Goal: Task Accomplishment & Management: Use online tool/utility

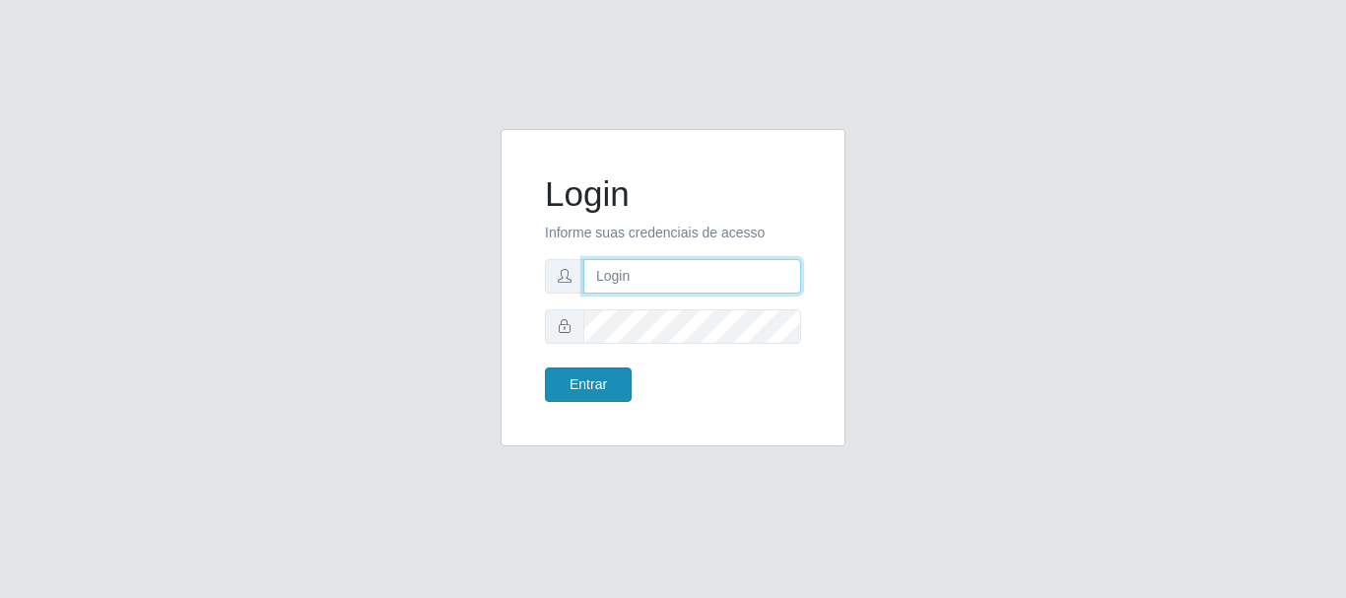
type input "[EMAIL_ADDRESS][DOMAIN_NAME]"
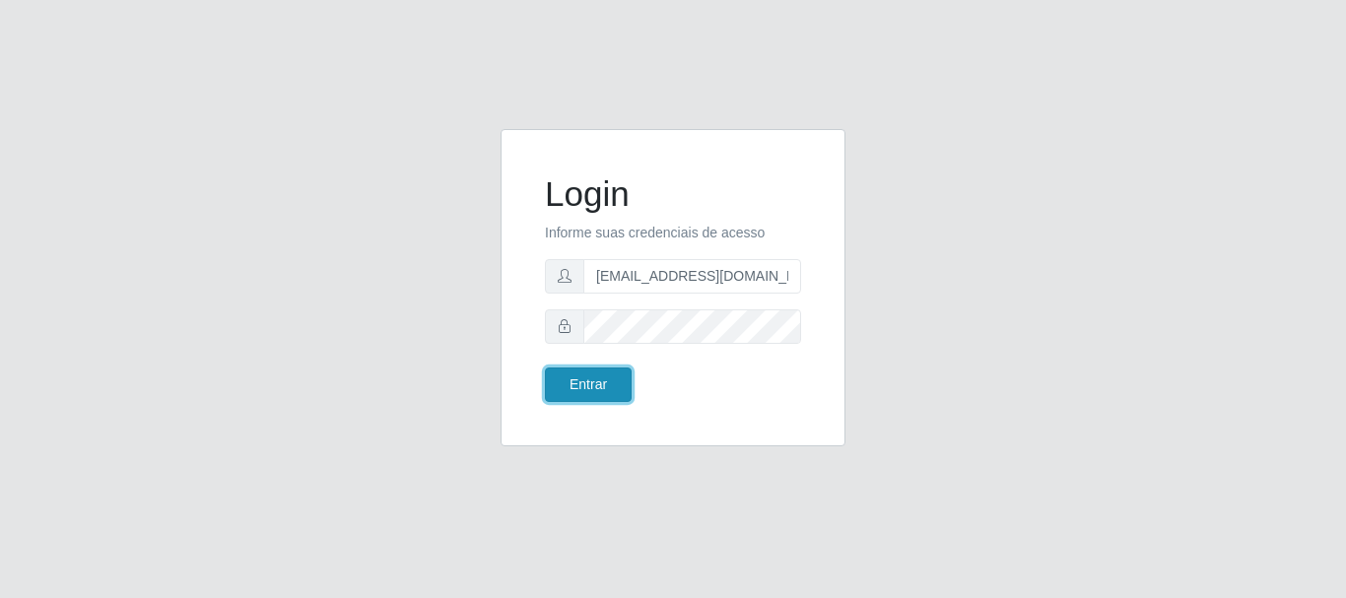
click at [582, 396] on button "Entrar" at bounding box center [588, 385] width 87 height 34
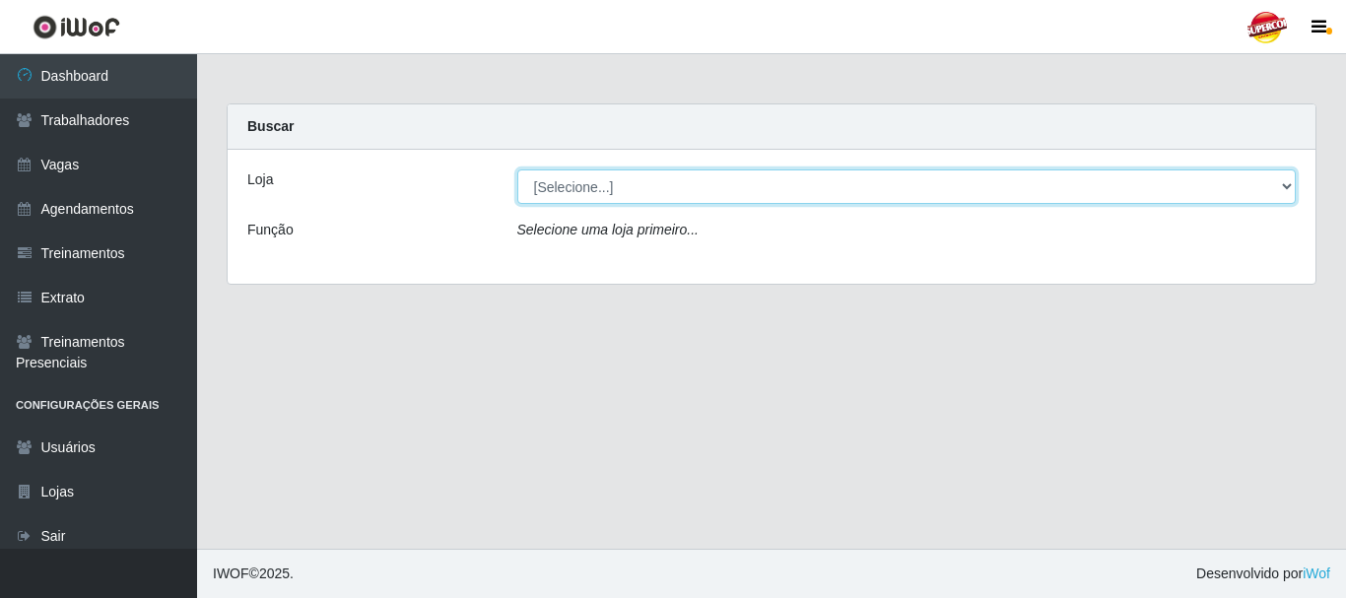
click at [633, 175] on select "[Selecione...] Supercop - [GEOGRAPHIC_DATA]" at bounding box center [907, 187] width 780 height 34
select select "522"
click at [517, 170] on select "[Selecione...] Supercop - [GEOGRAPHIC_DATA]" at bounding box center [907, 187] width 780 height 34
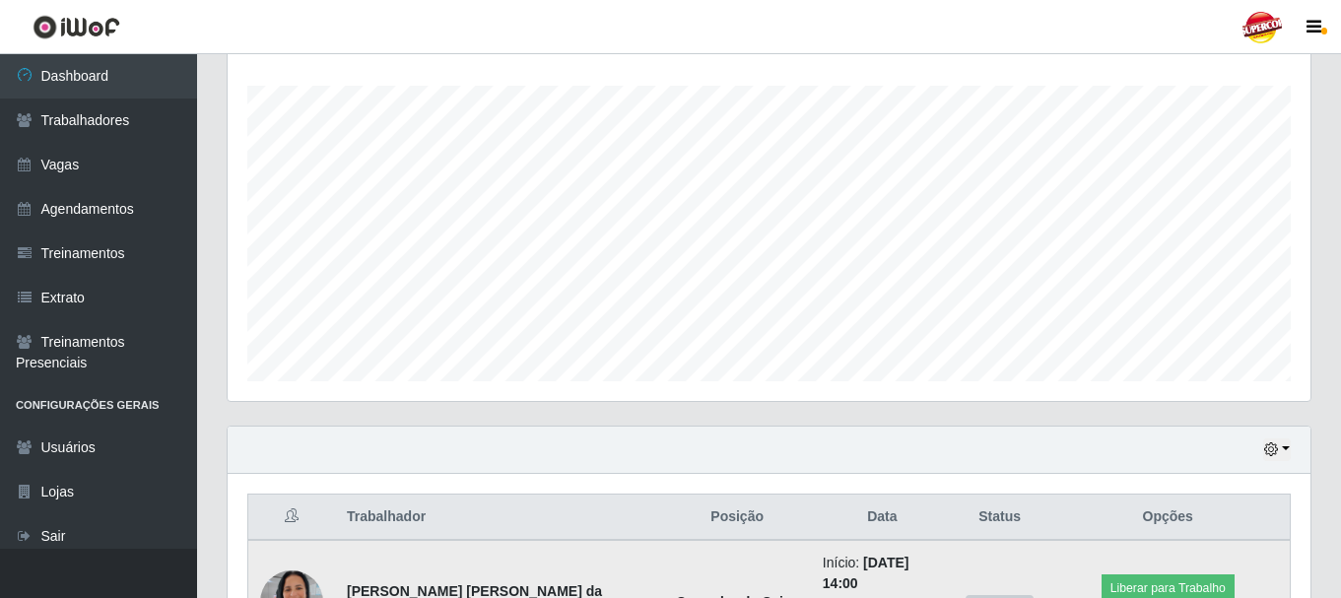
scroll to position [535, 0]
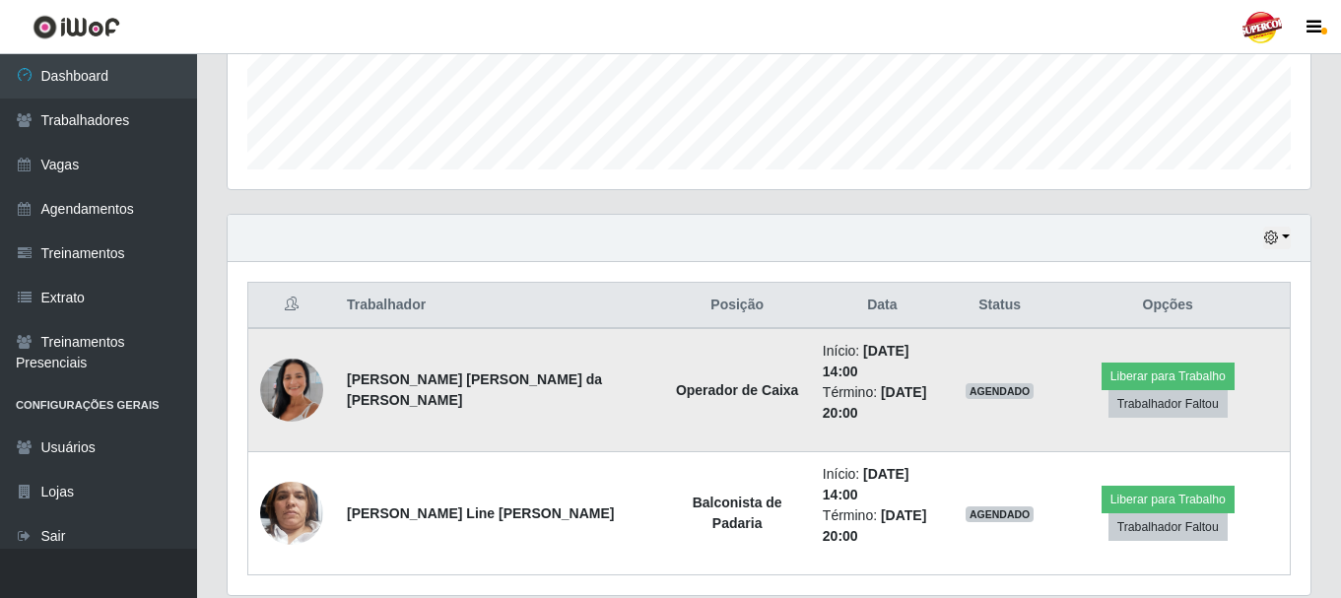
click at [279, 387] on img at bounding box center [291, 390] width 63 height 112
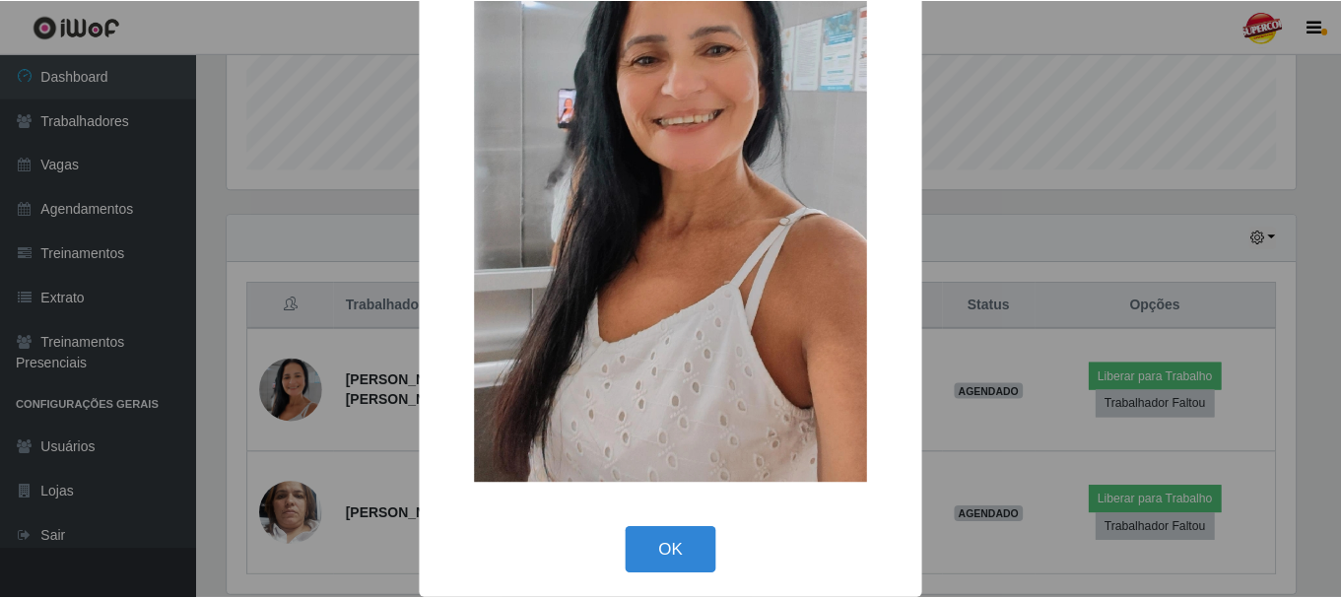
scroll to position [275, 0]
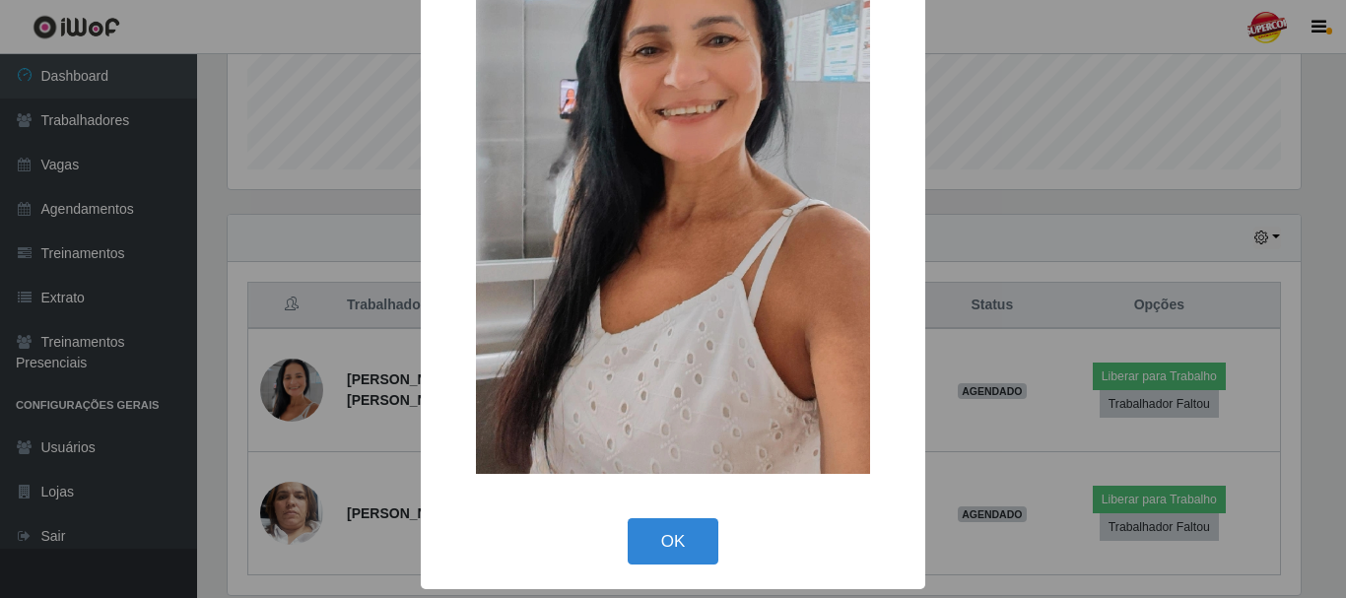
click at [295, 384] on div "× OK Cancel" at bounding box center [673, 299] width 1346 height 598
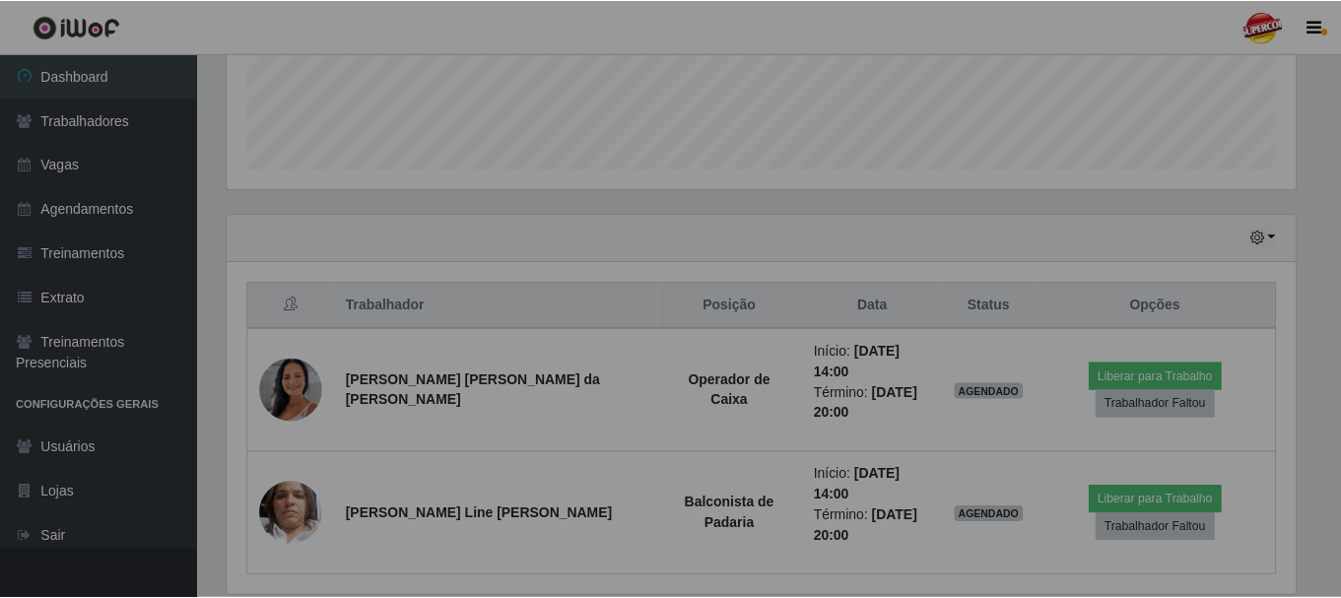
scroll to position [409, 1083]
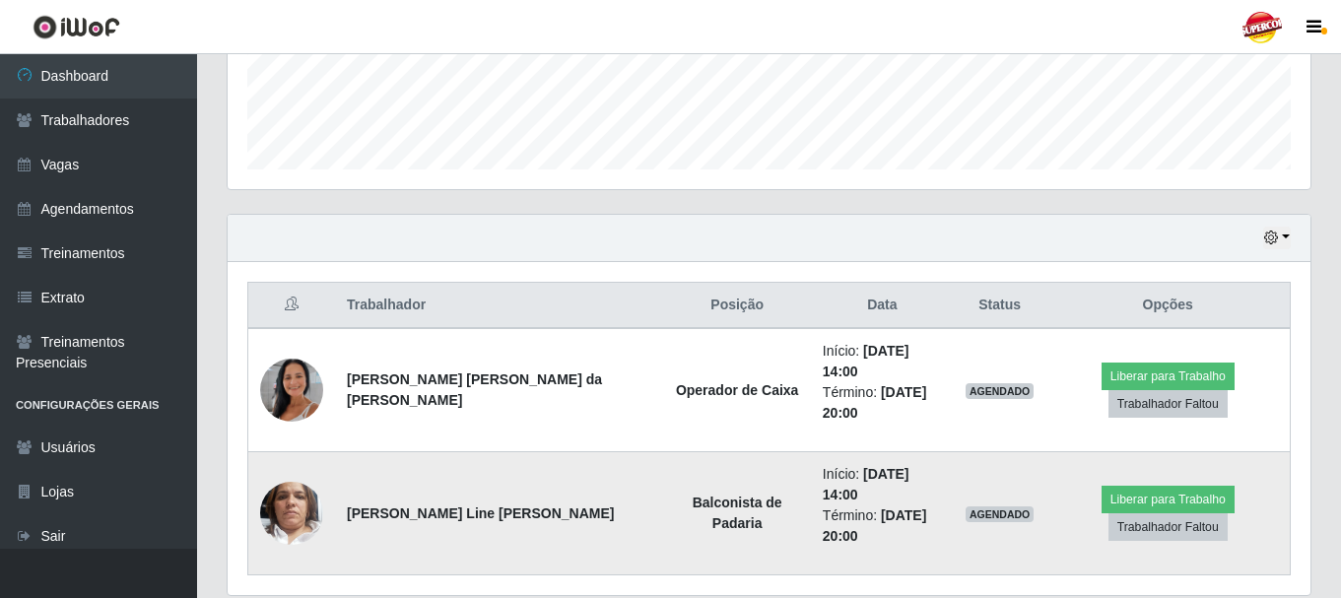
click at [261, 471] on img at bounding box center [291, 513] width 63 height 112
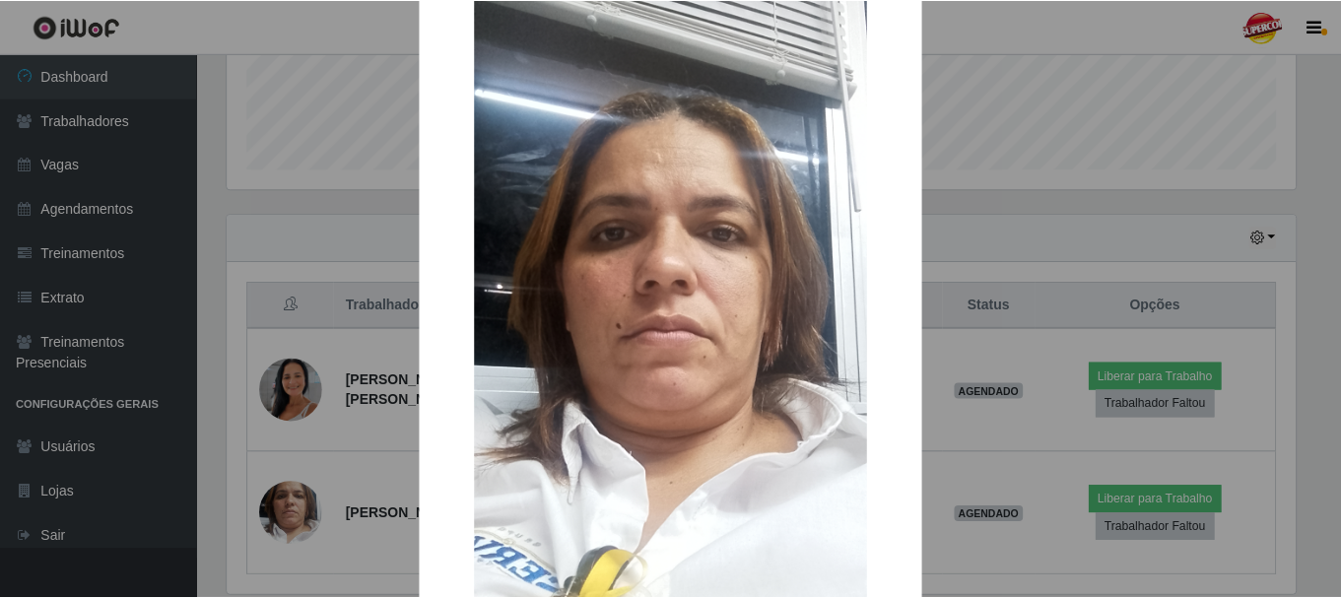
scroll to position [275, 0]
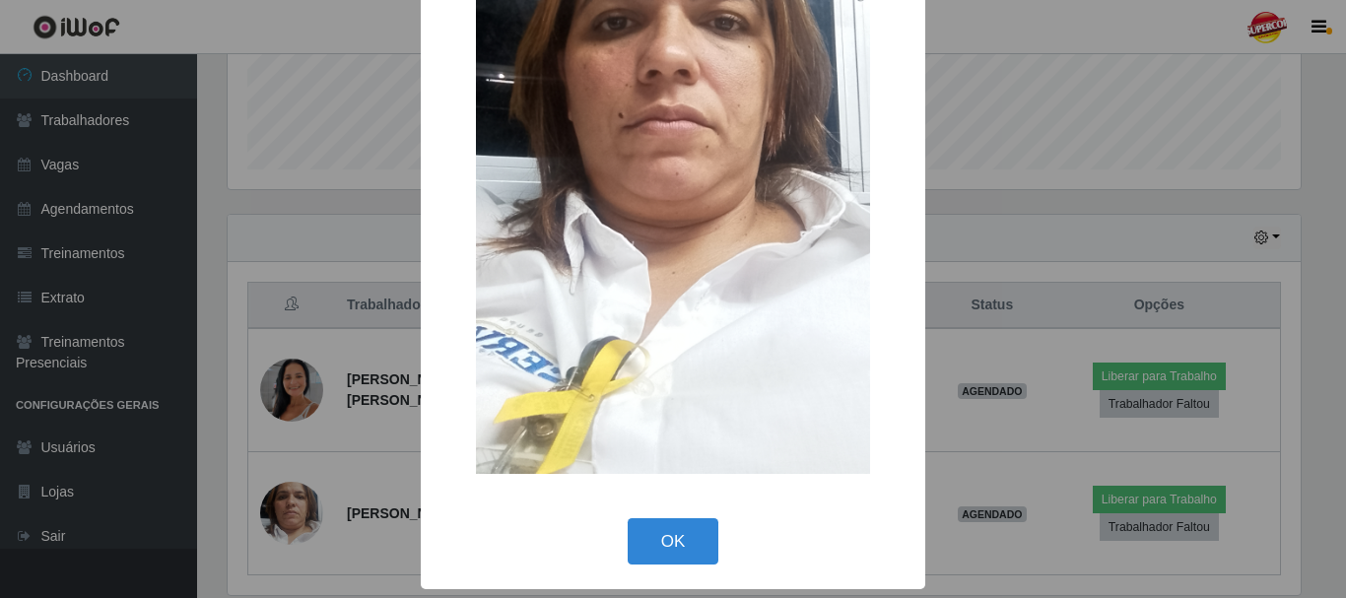
click at [354, 429] on div "× OK Cancel" at bounding box center [673, 299] width 1346 height 598
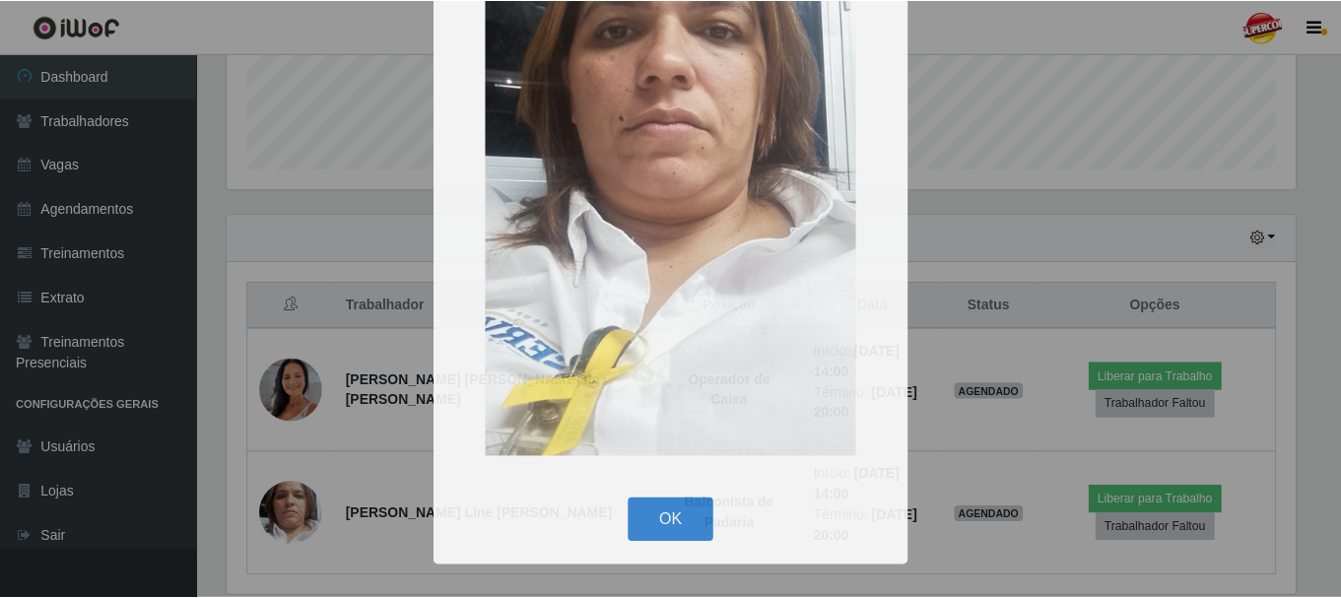
scroll to position [409, 1083]
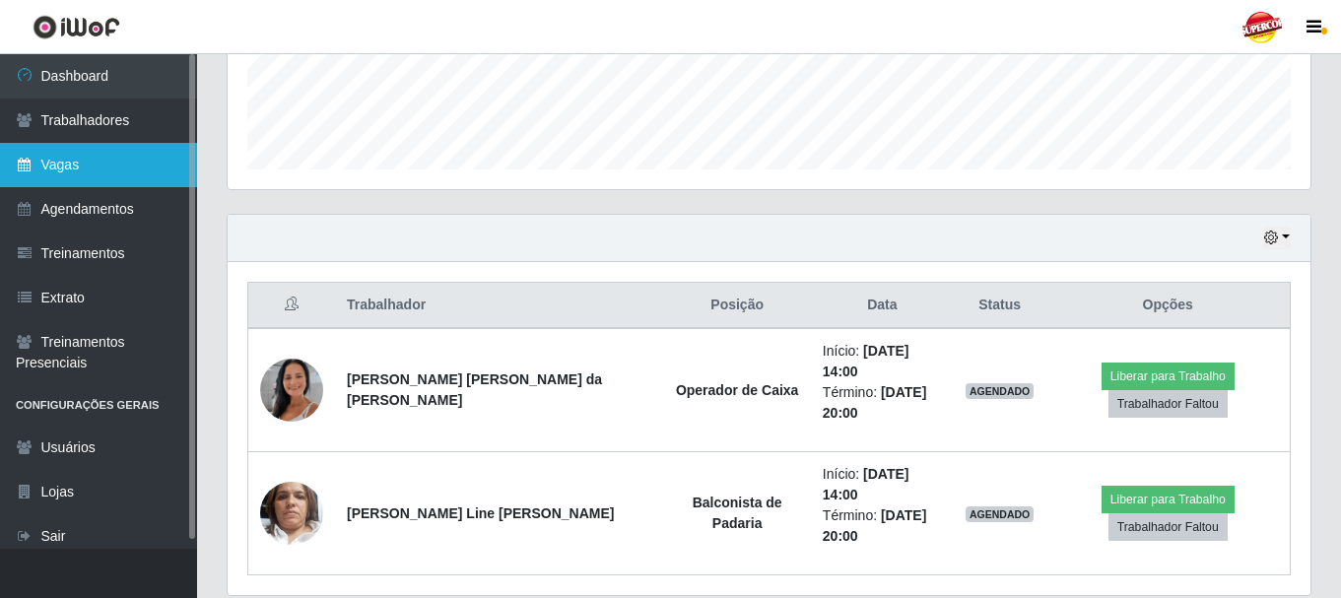
click at [53, 171] on link "Vagas" at bounding box center [98, 165] width 197 height 44
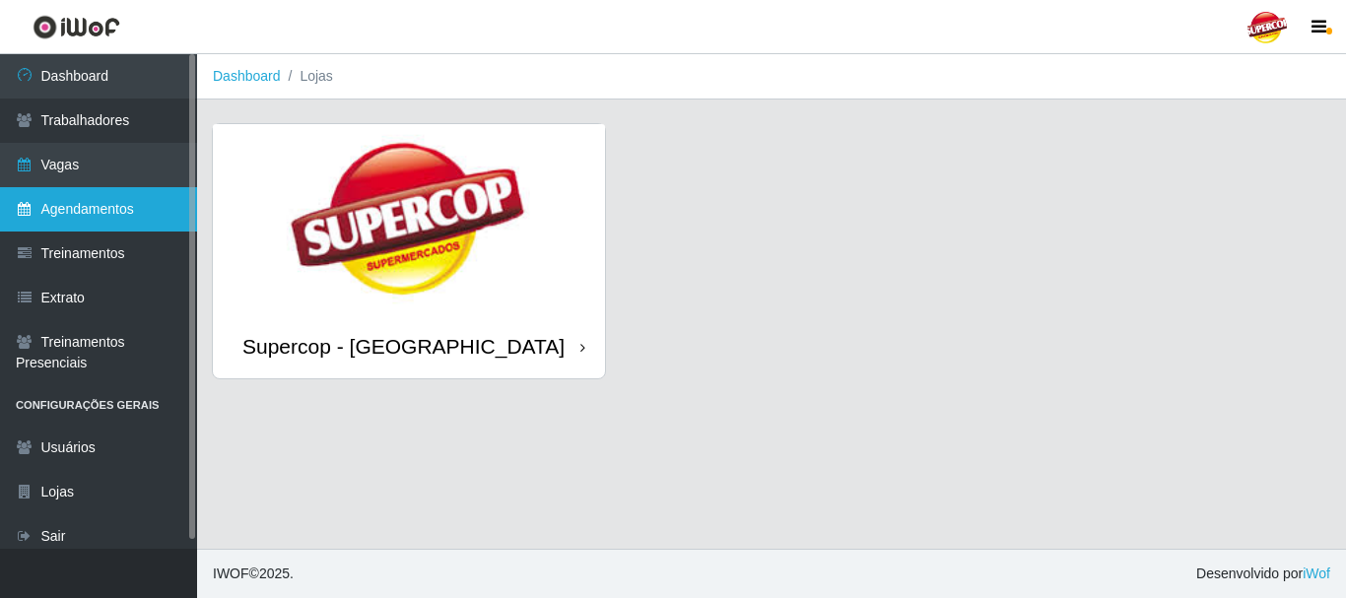
click at [133, 211] on link "Agendamentos" at bounding box center [98, 209] width 197 height 44
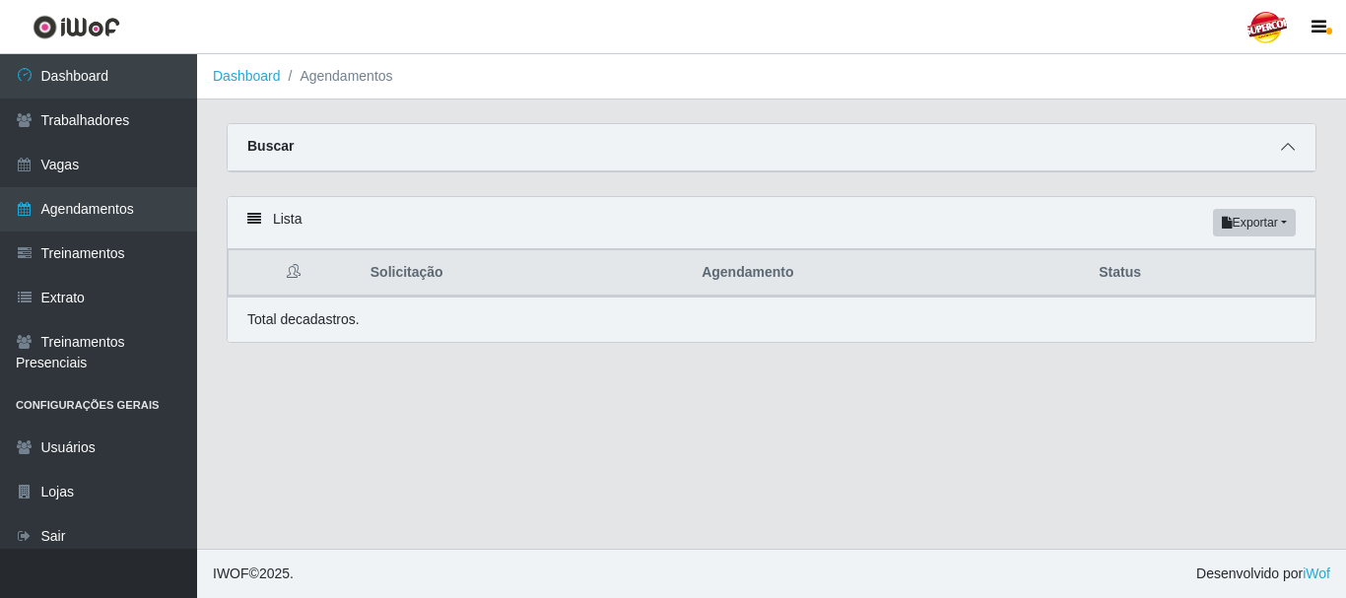
click at [1297, 150] on span at bounding box center [1288, 147] width 24 height 23
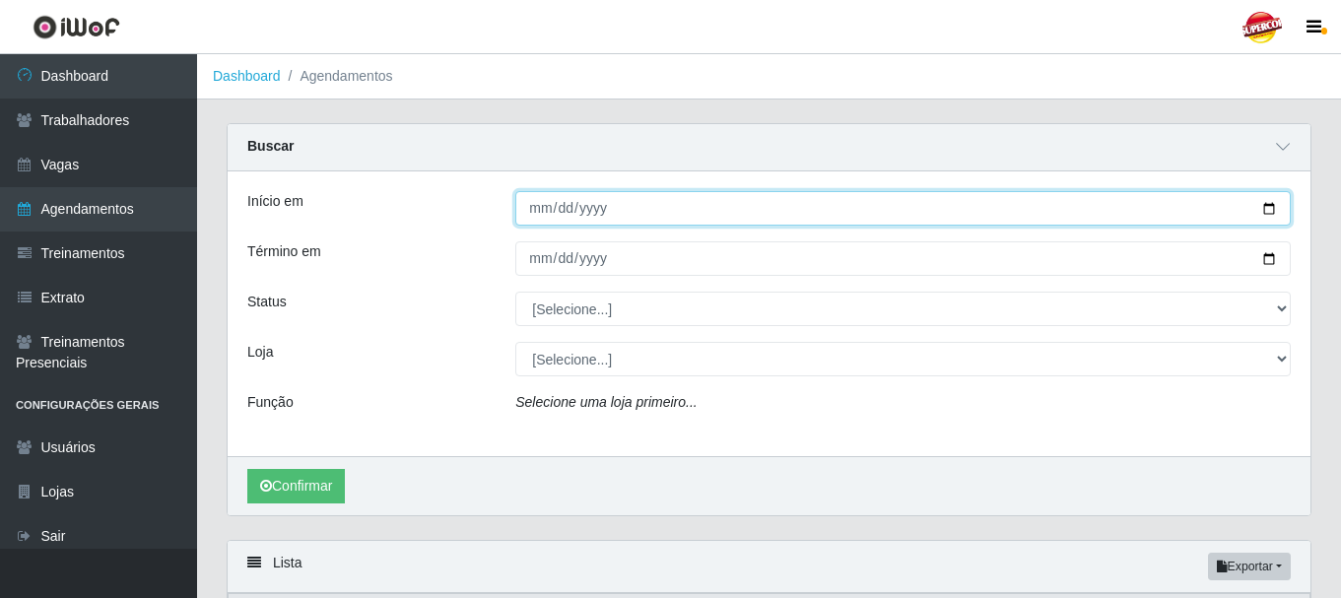
click at [548, 207] on input "Início em" at bounding box center [903, 208] width 776 height 34
click at [1269, 210] on input "Início em" at bounding box center [903, 208] width 776 height 34
type input "[DATE]"
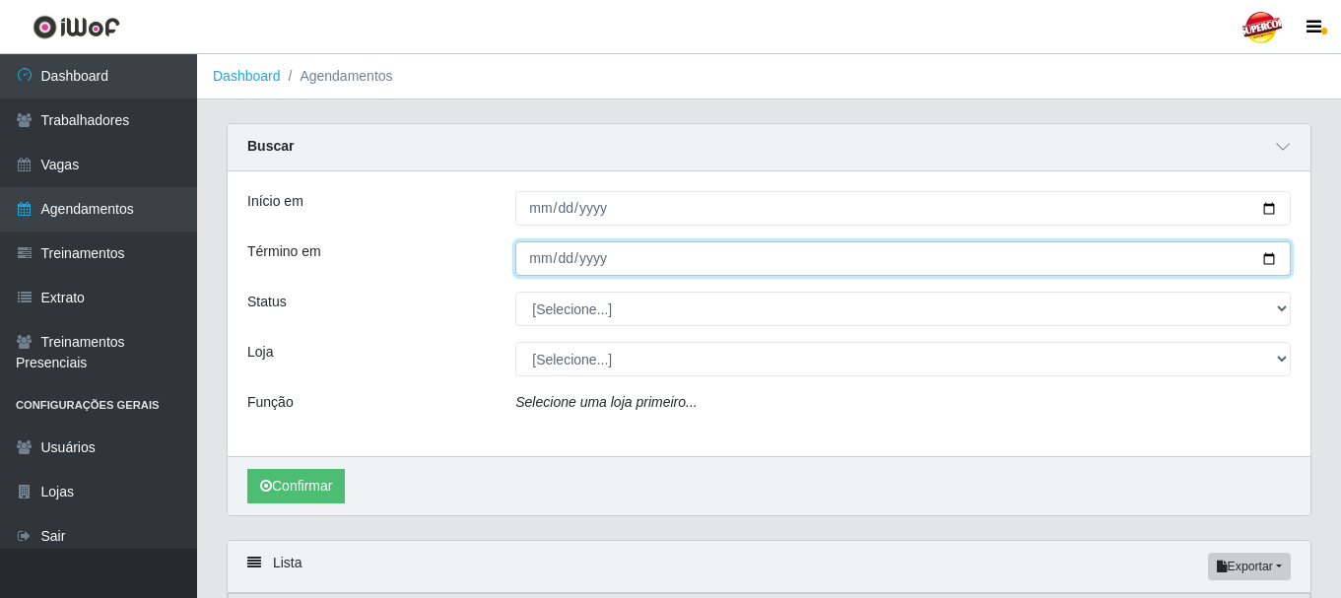
click at [1274, 267] on input "Término em" at bounding box center [903, 258] width 776 height 34
type input "[DATE]"
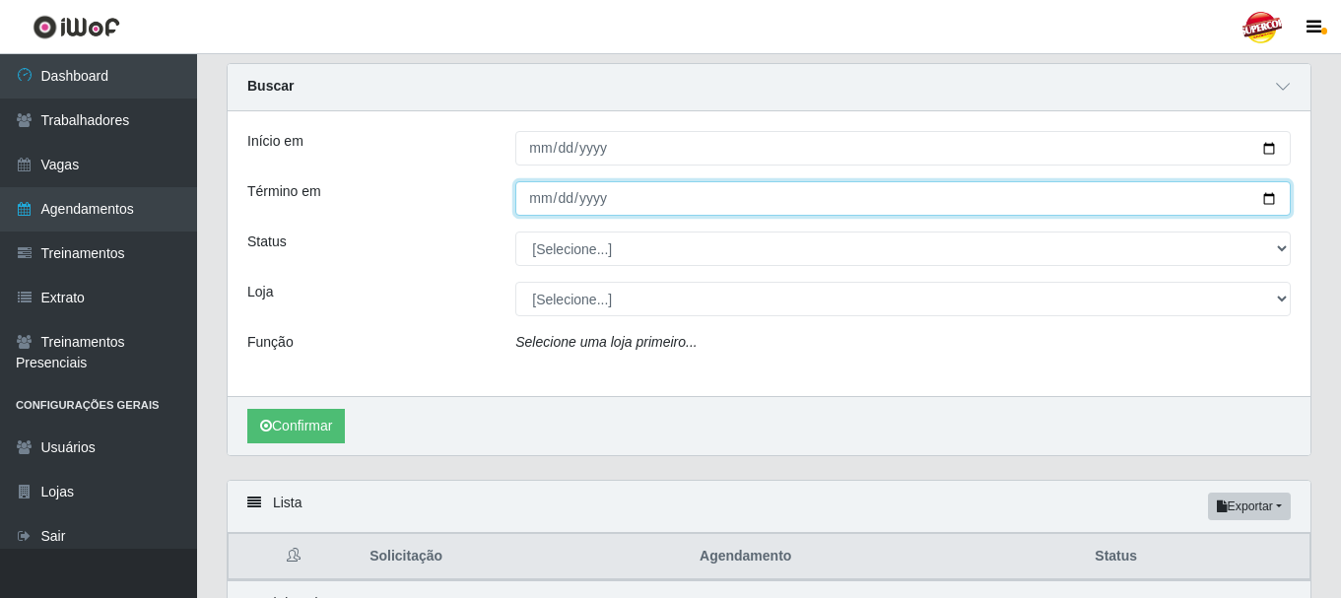
scroll to position [163, 0]
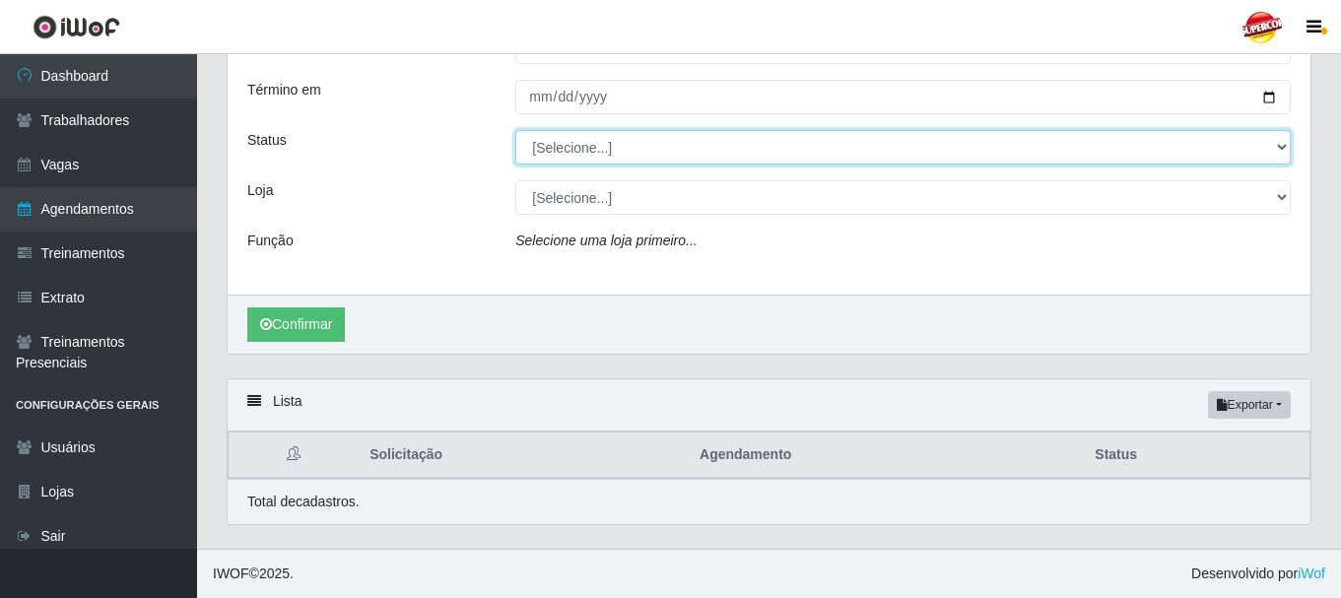
click at [628, 143] on select "[Selecione...] AGENDADO AGUARDANDO LIBERAR EM ANDAMENTO EM REVISÃO FINALIZADO C…" at bounding box center [903, 147] width 776 height 34
click at [515, 130] on select "[Selecione...] AGENDADO AGUARDANDO LIBERAR EM ANDAMENTO EM REVISÃO FINALIZADO C…" at bounding box center [903, 147] width 776 height 34
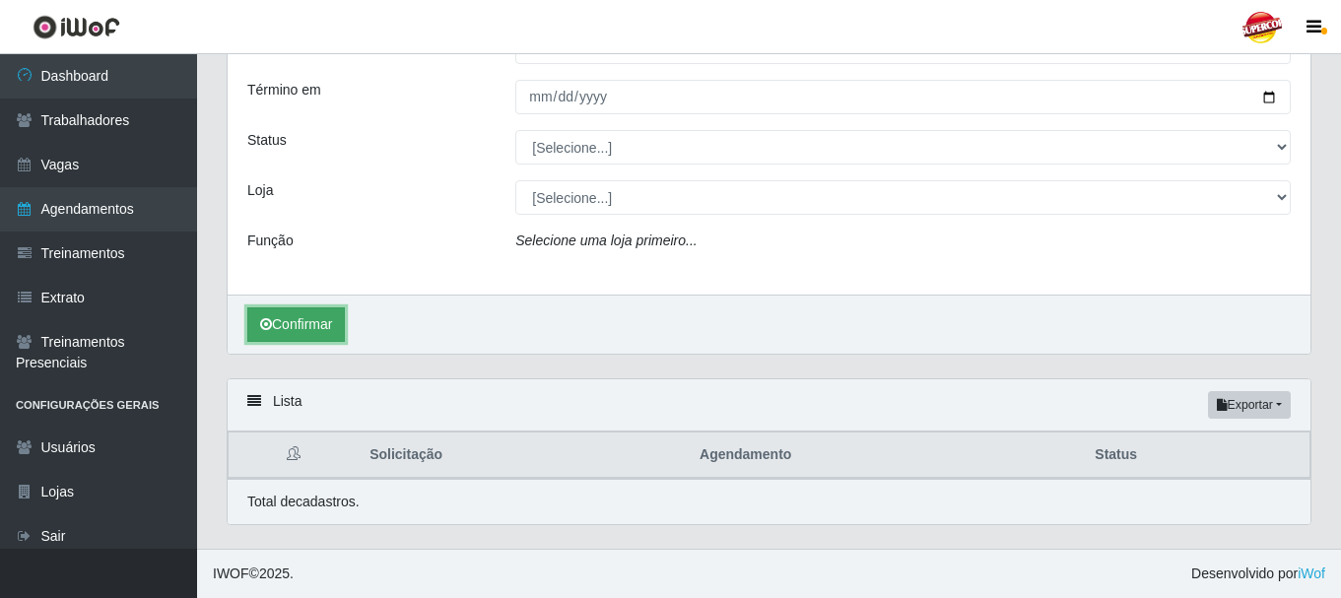
click at [304, 324] on button "Confirmar" at bounding box center [296, 325] width 98 height 34
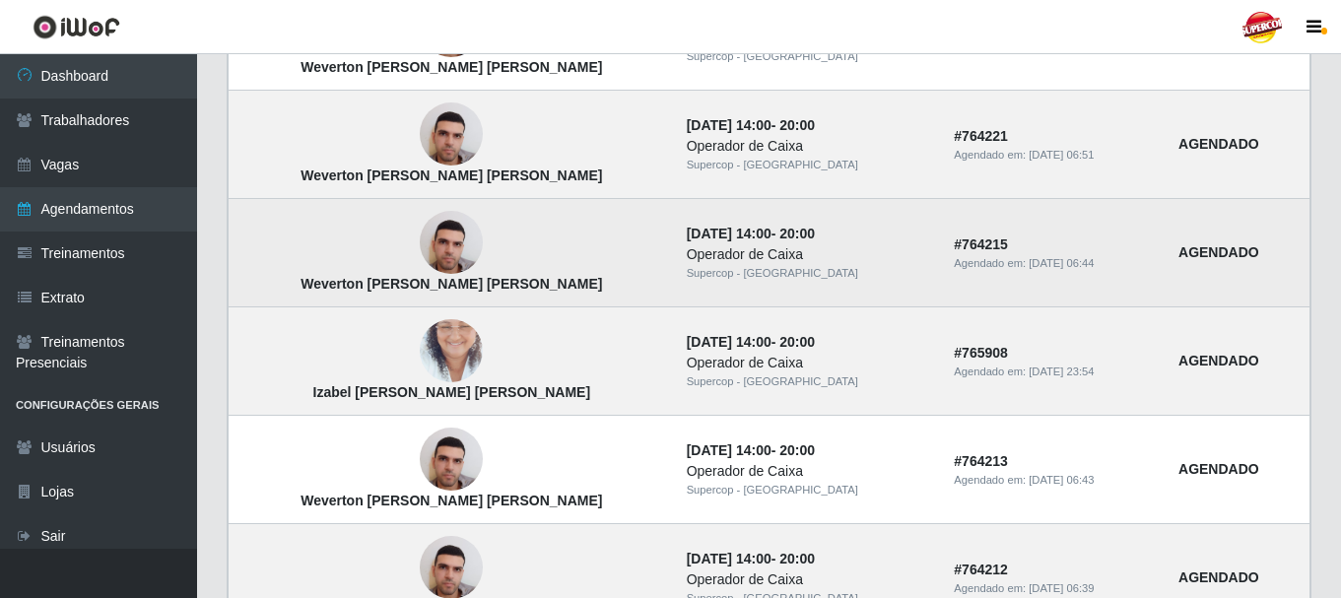
scroll to position [1804, 0]
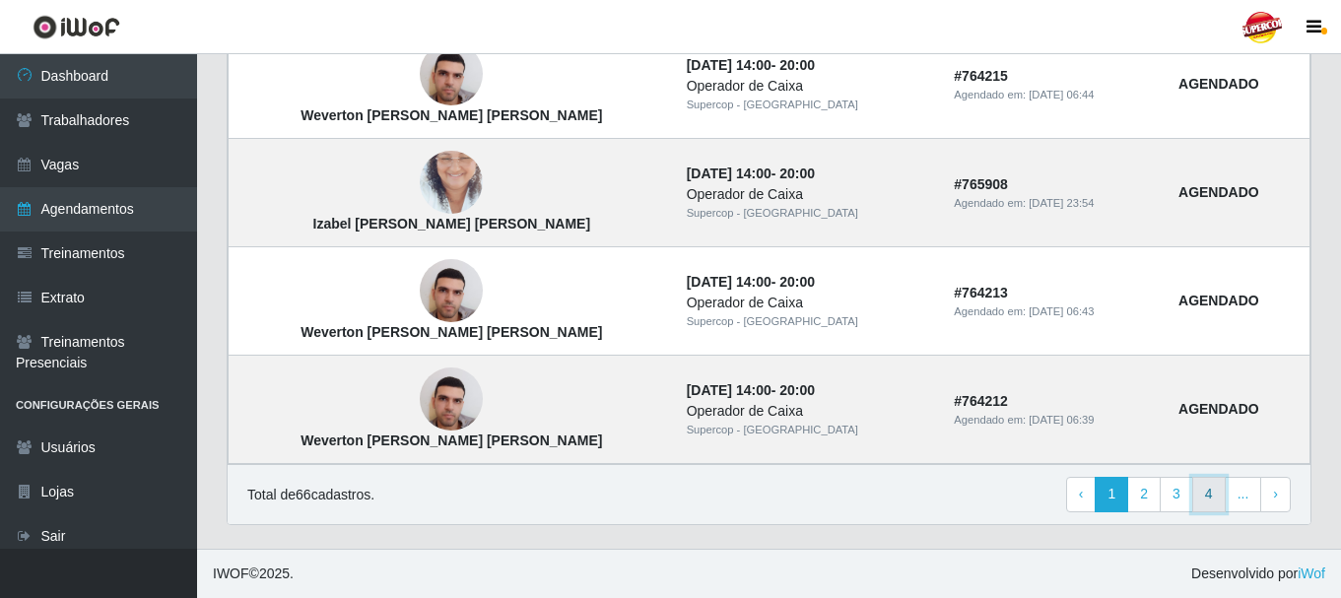
click at [1222, 495] on link "4" at bounding box center [1210, 494] width 34 height 35
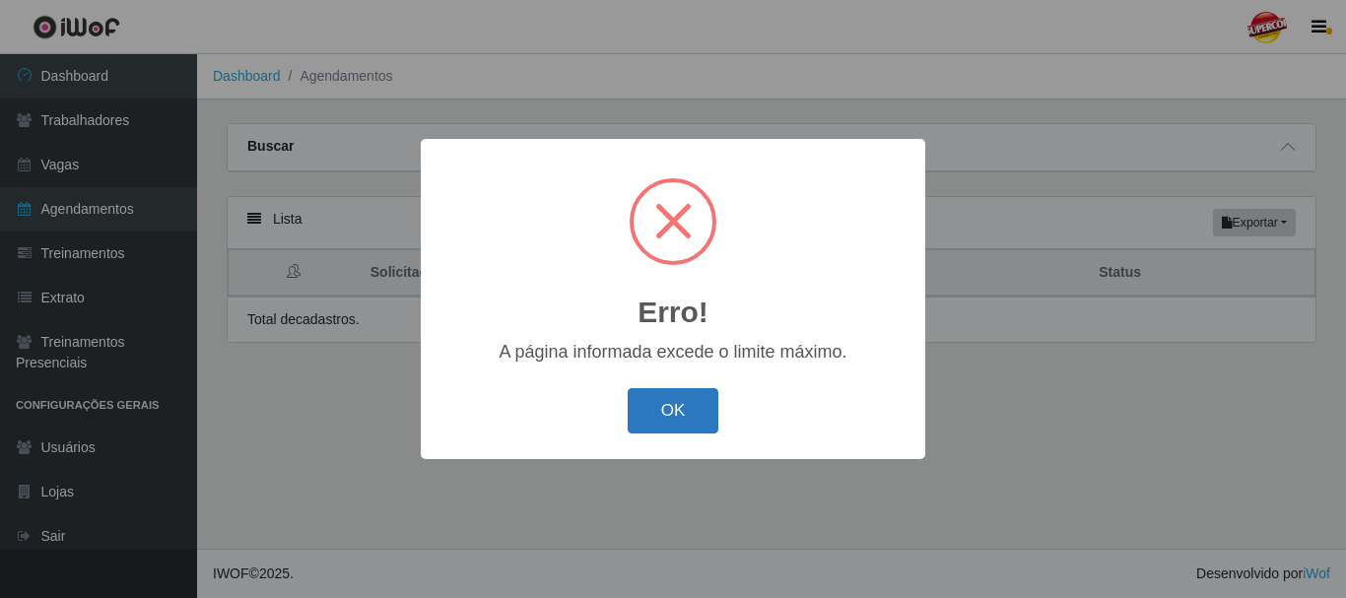
click at [655, 415] on button "OK" at bounding box center [674, 411] width 92 height 46
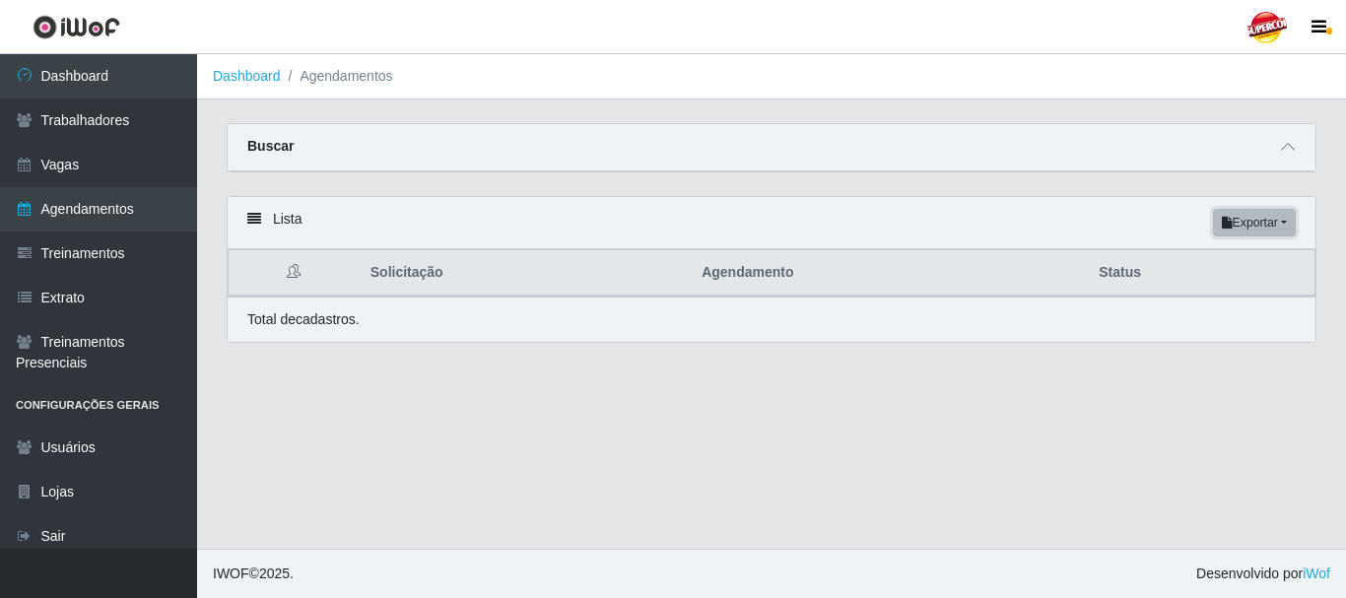
click at [1287, 232] on button "Exportar" at bounding box center [1254, 223] width 83 height 28
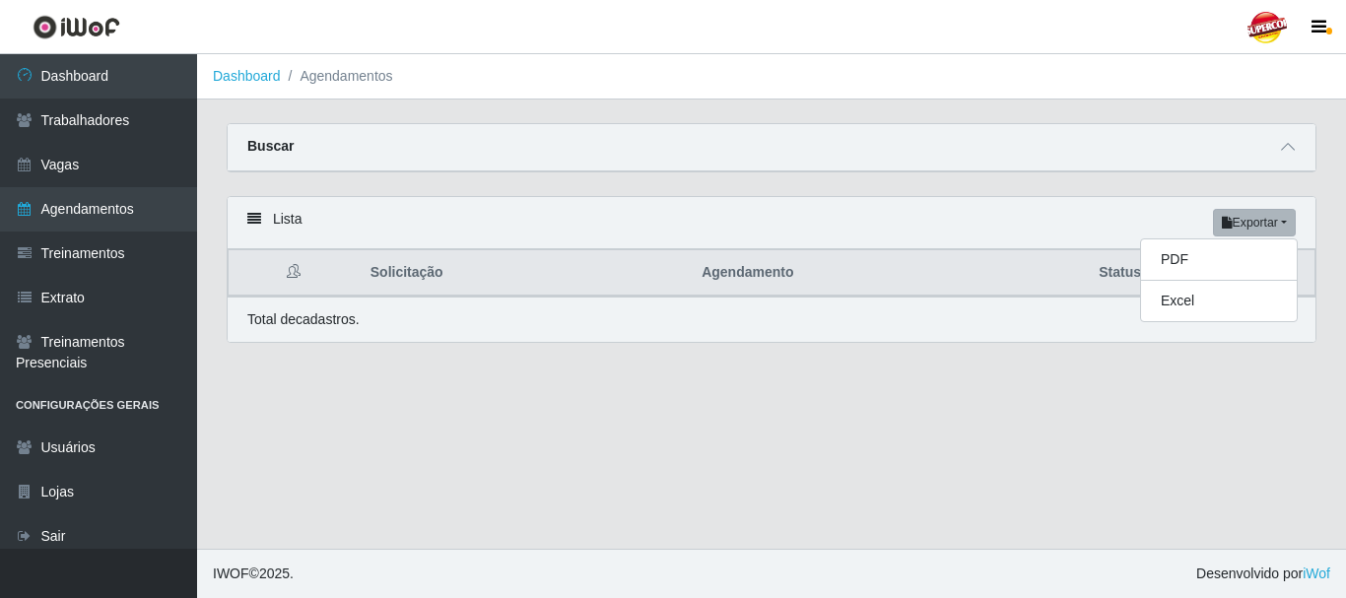
click at [1270, 143] on div "Buscar" at bounding box center [772, 147] width 1088 height 47
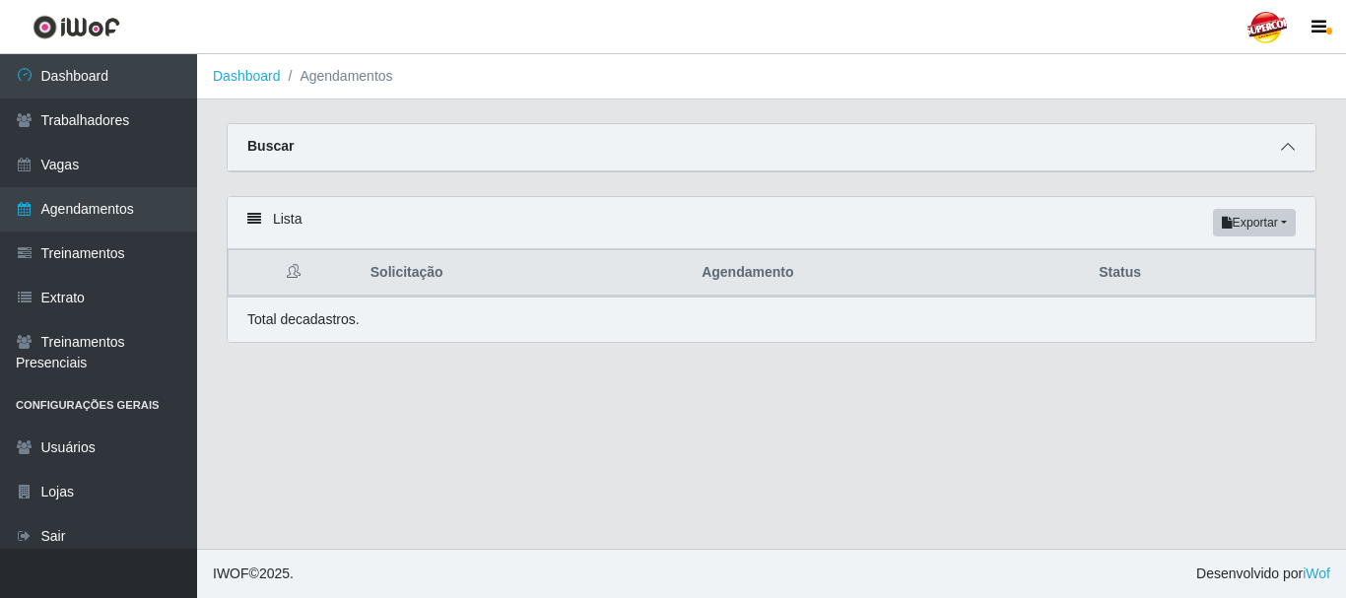
click at [1277, 147] on span at bounding box center [1288, 147] width 24 height 23
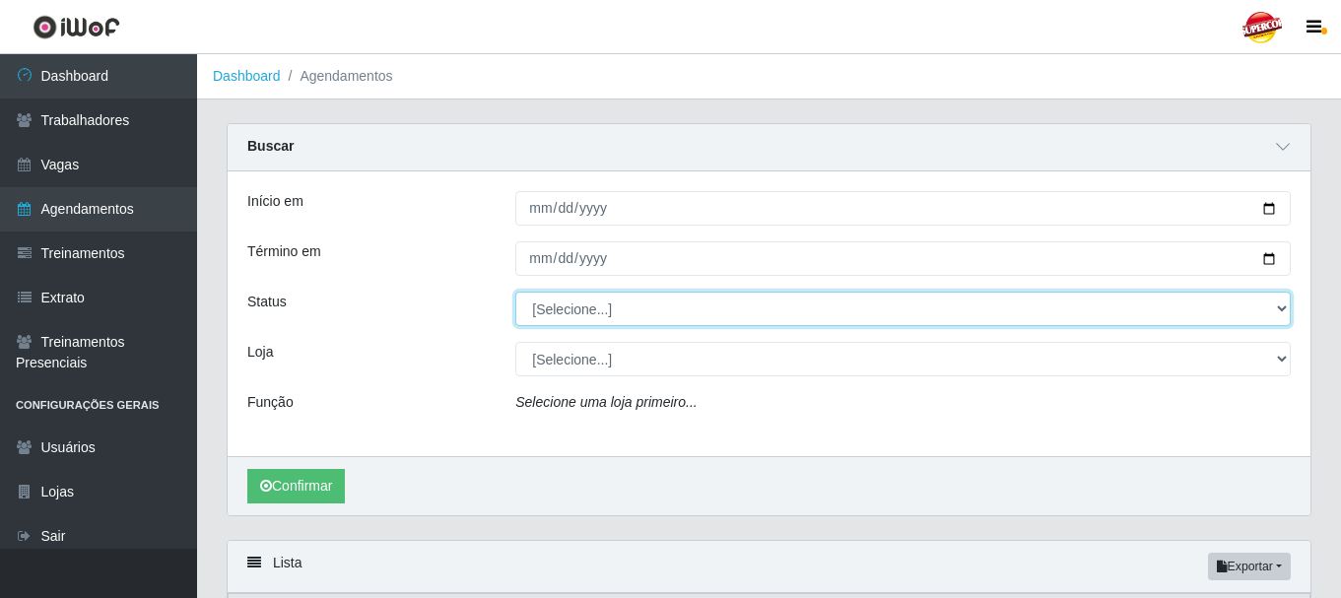
click at [571, 306] on select "[Selecione...] AGENDADO AGUARDANDO LIBERAR EM ANDAMENTO EM REVISÃO FINALIZADO C…" at bounding box center [903, 309] width 776 height 34
select select "AGENDADO"
click at [515, 293] on select "[Selecione...] AGENDADO AGUARDANDO LIBERAR EM ANDAMENTO EM REVISÃO FINALIZADO C…" at bounding box center [903, 309] width 776 height 34
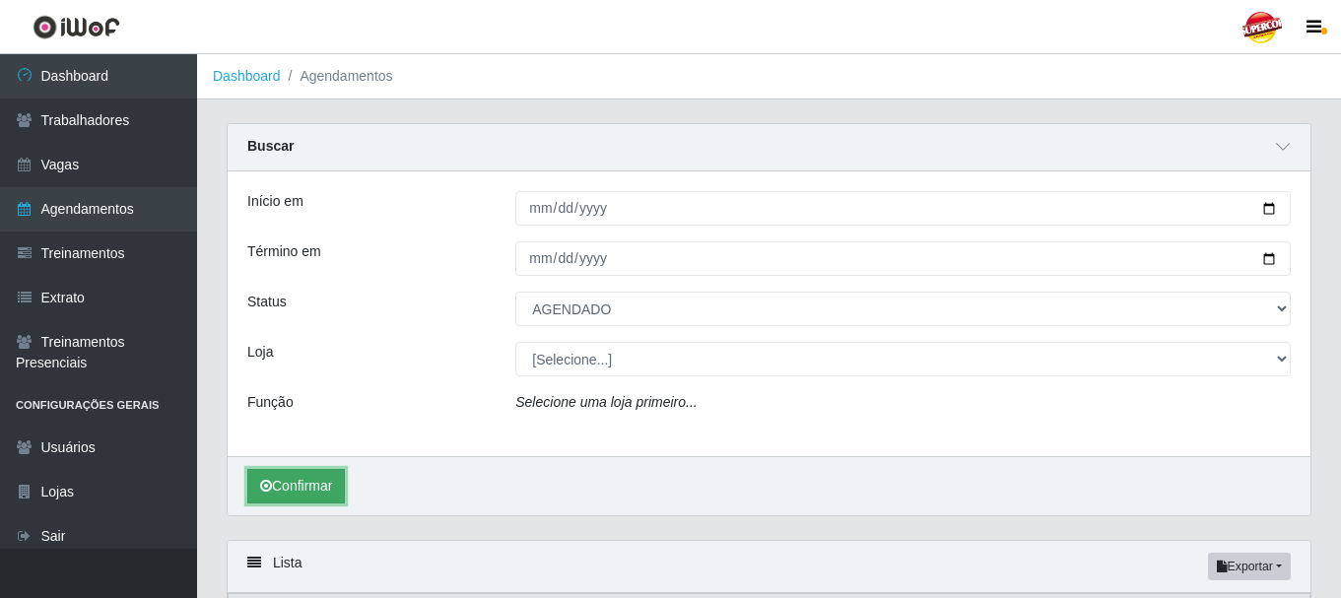
click at [301, 494] on button "Confirmar" at bounding box center [296, 486] width 98 height 34
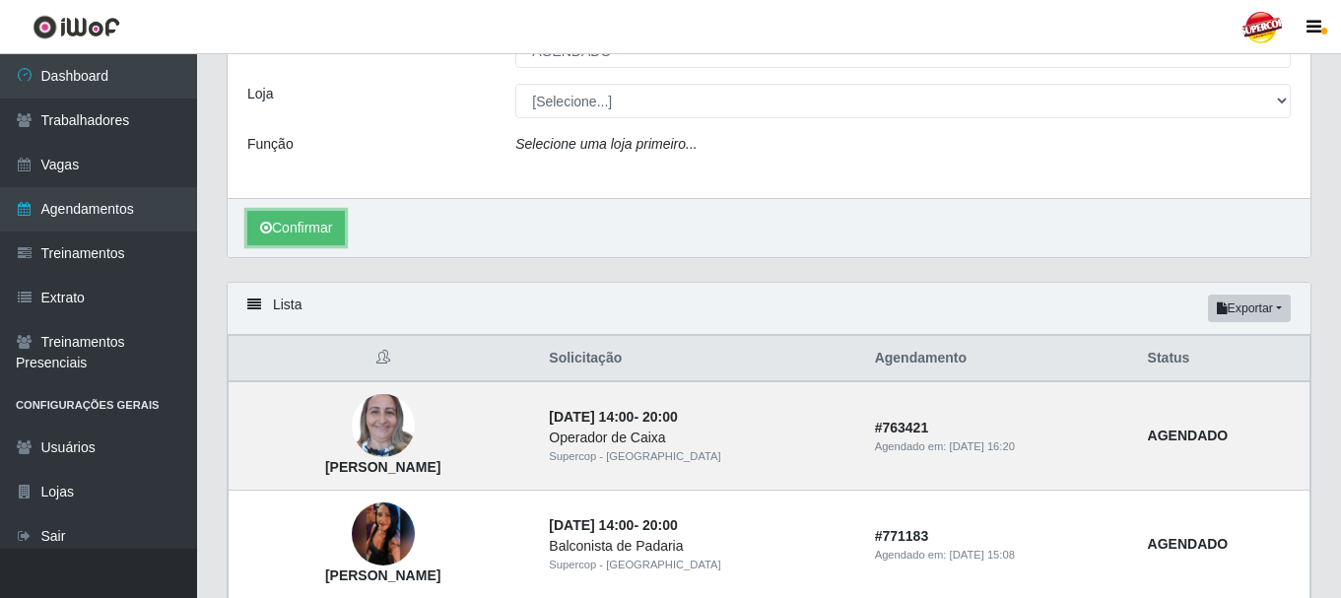
scroll to position [163, 0]
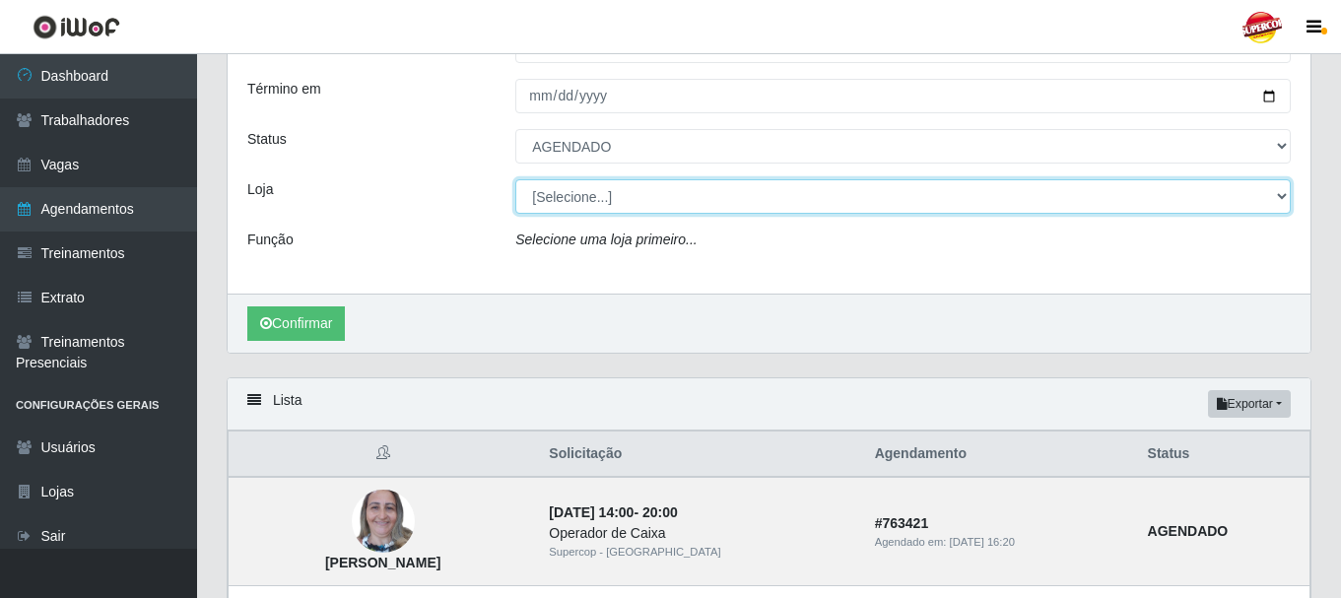
click at [608, 206] on select "[Selecione...] Supercop - [GEOGRAPHIC_DATA]" at bounding box center [903, 196] width 776 height 34
select select "522"
click at [515, 180] on select "[Selecione...] Supercop - [GEOGRAPHIC_DATA]" at bounding box center [903, 196] width 776 height 34
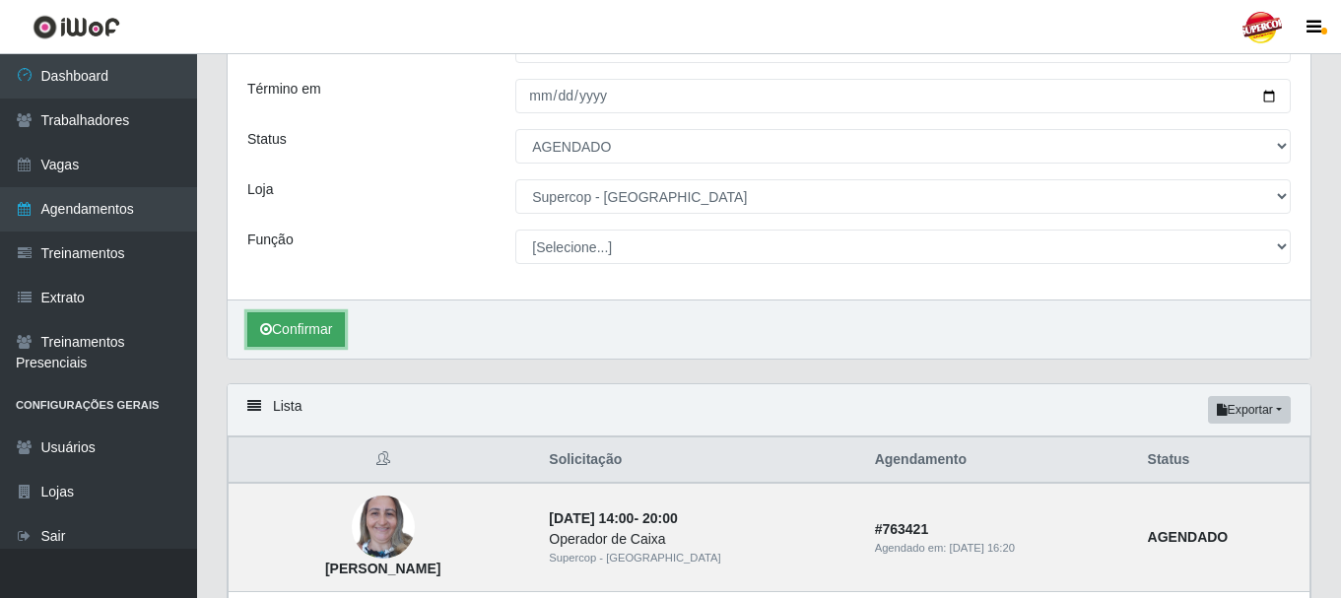
click at [307, 319] on button "Confirmar" at bounding box center [296, 329] width 98 height 34
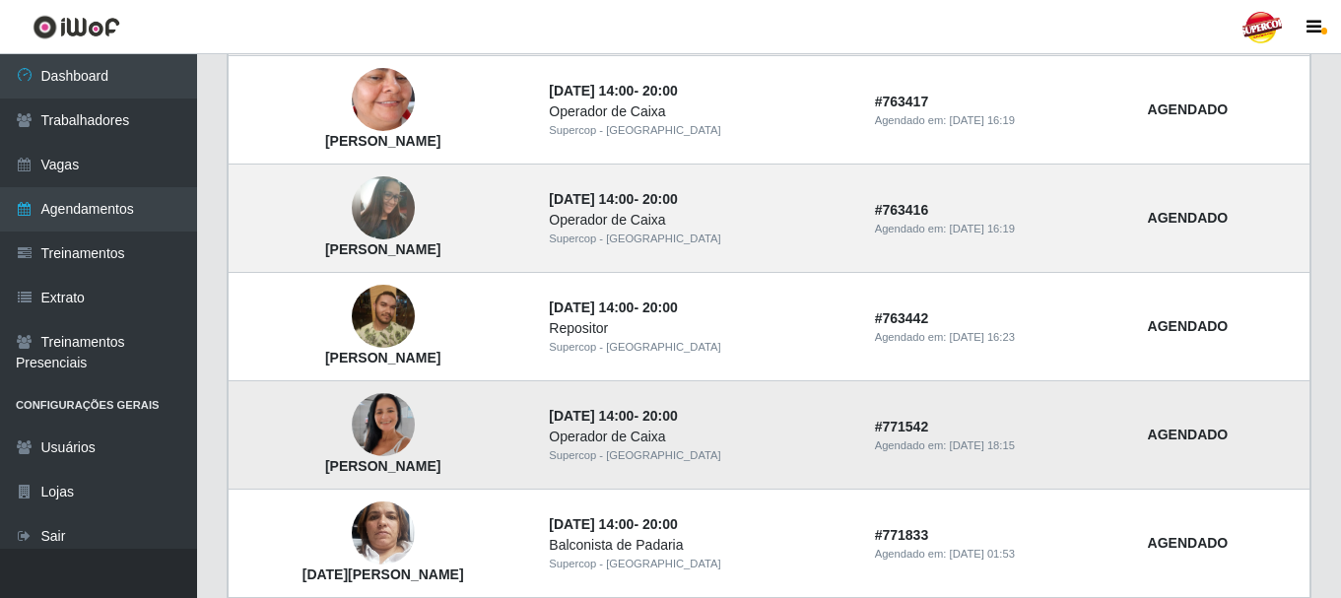
scroll to position [1051, 0]
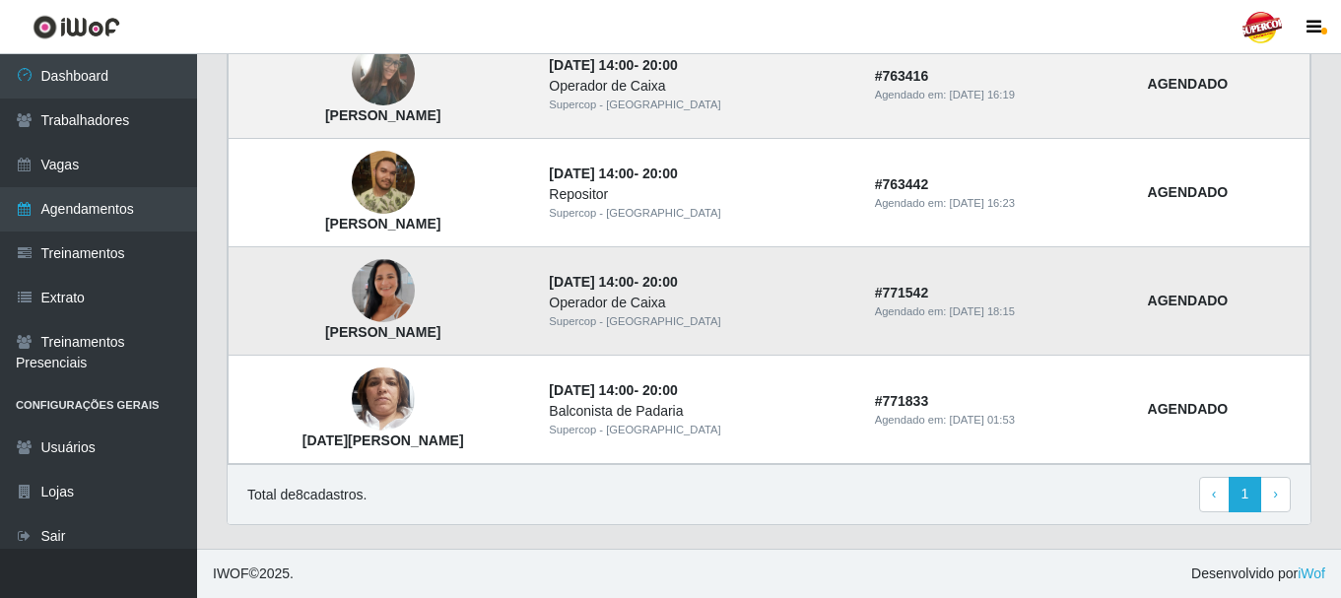
click at [415, 269] on img at bounding box center [383, 291] width 63 height 112
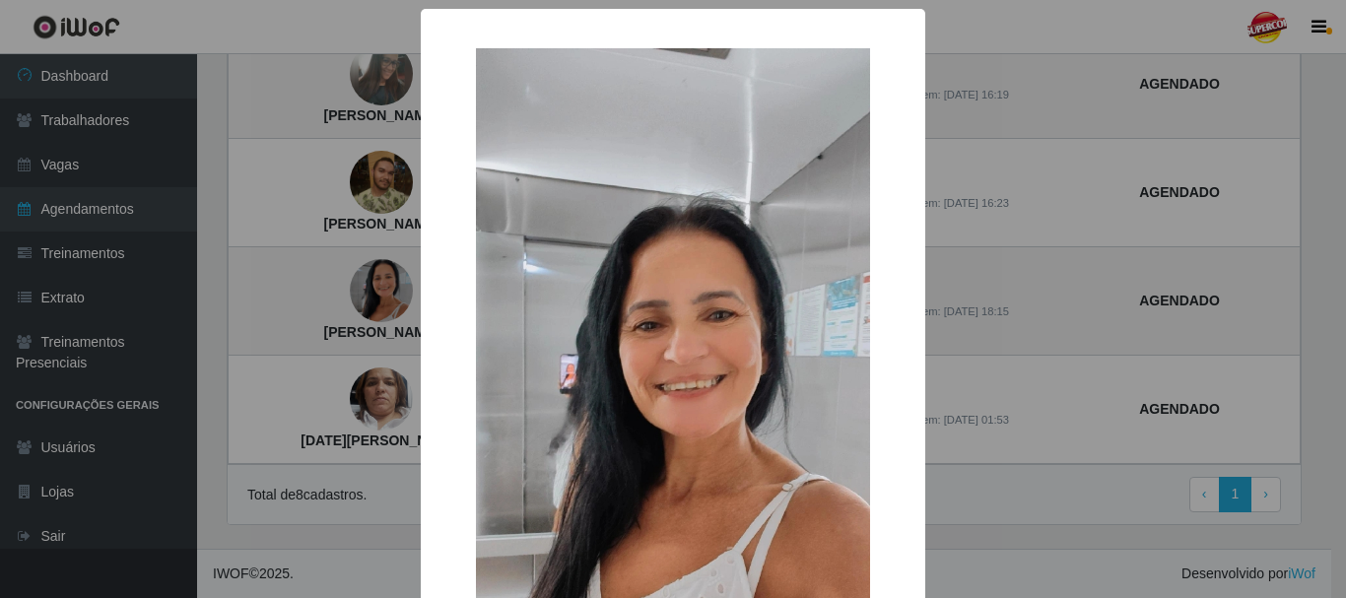
click at [341, 357] on div "× Ana Maria Soares da Silva Costa OK Cancel" at bounding box center [673, 299] width 1346 height 598
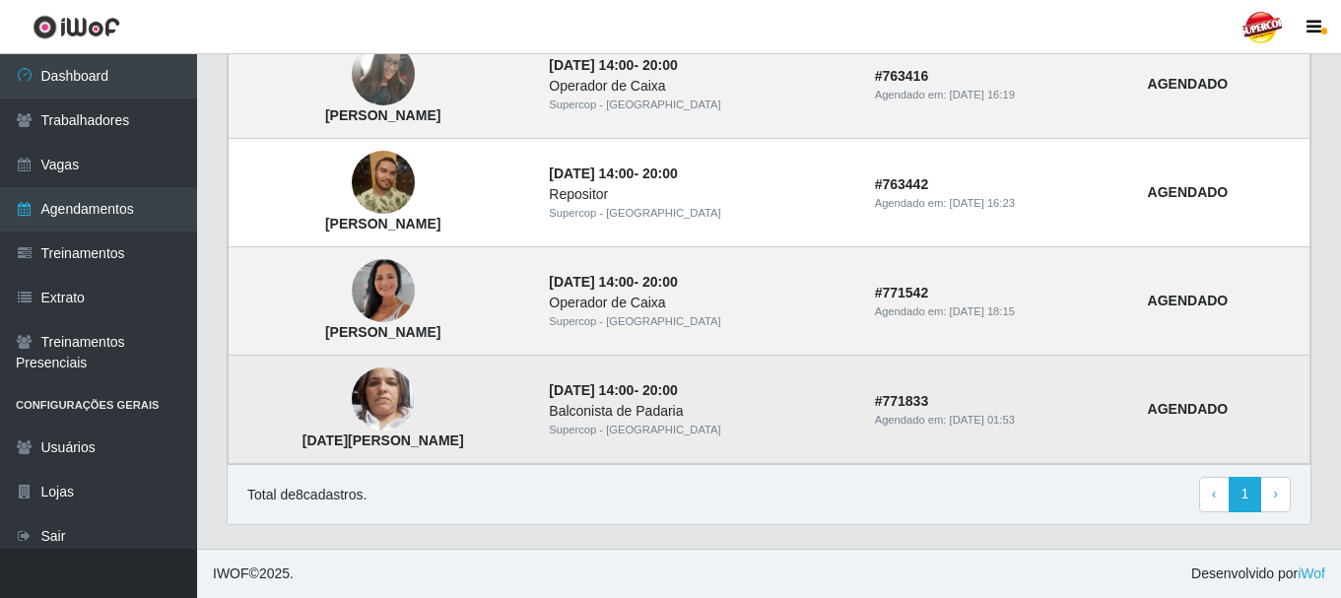
click at [376, 390] on td "[PERSON_NAME] Line [PERSON_NAME]" at bounding box center [383, 410] width 309 height 108
click at [395, 398] on img at bounding box center [383, 400] width 63 height 112
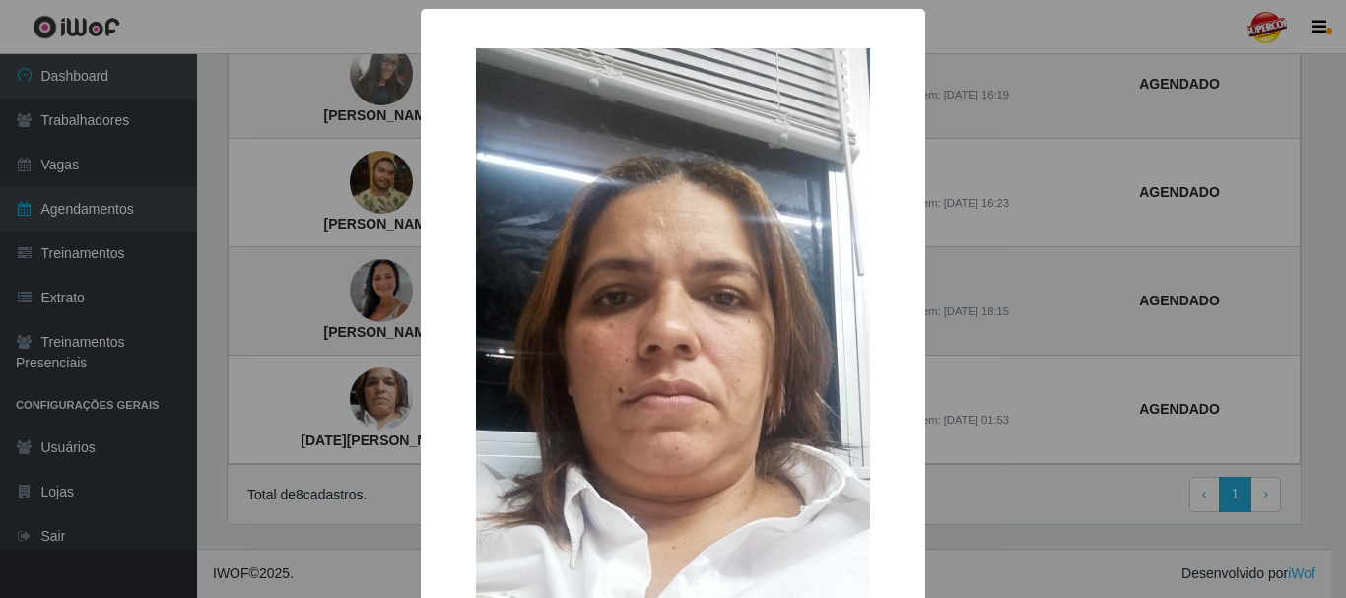
click at [991, 402] on div "× Lucia Line França Teixeira OK Cancel" at bounding box center [673, 299] width 1346 height 598
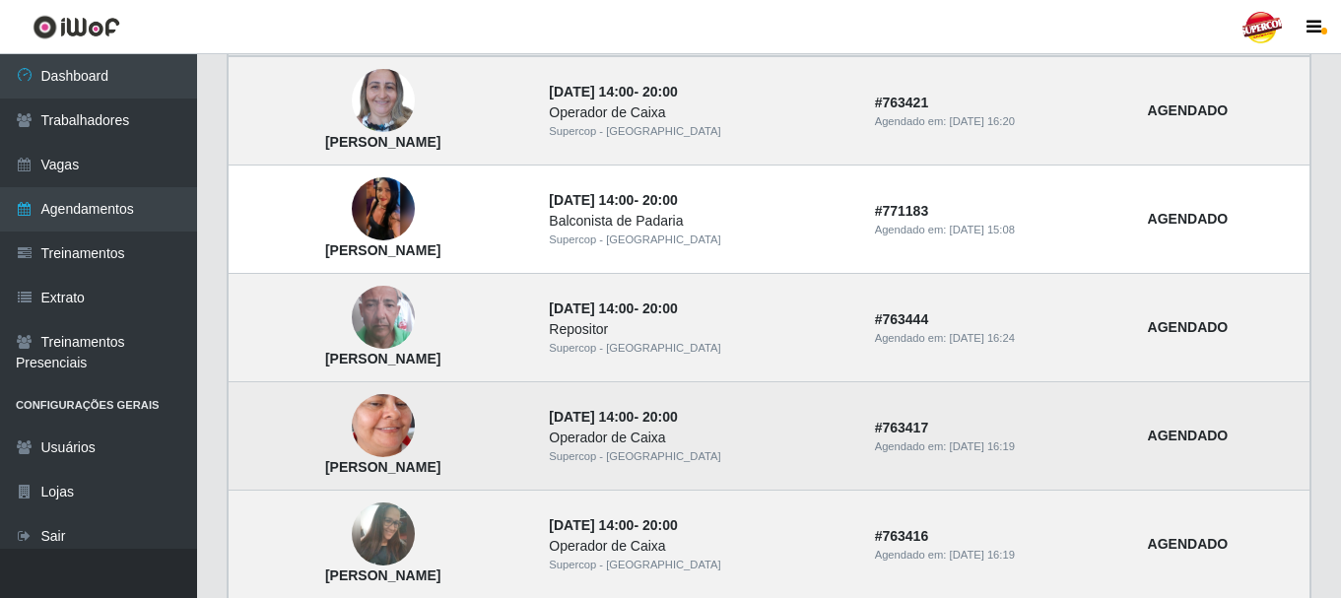
scroll to position [558, 0]
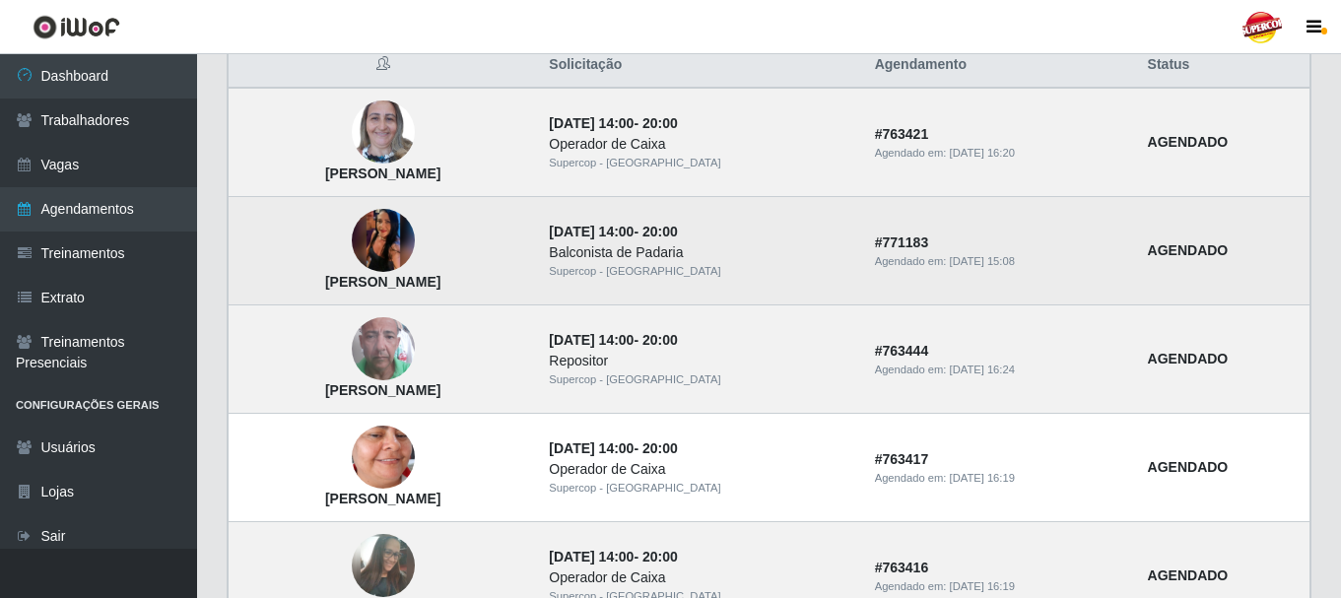
click at [415, 253] on img at bounding box center [383, 241] width 63 height 140
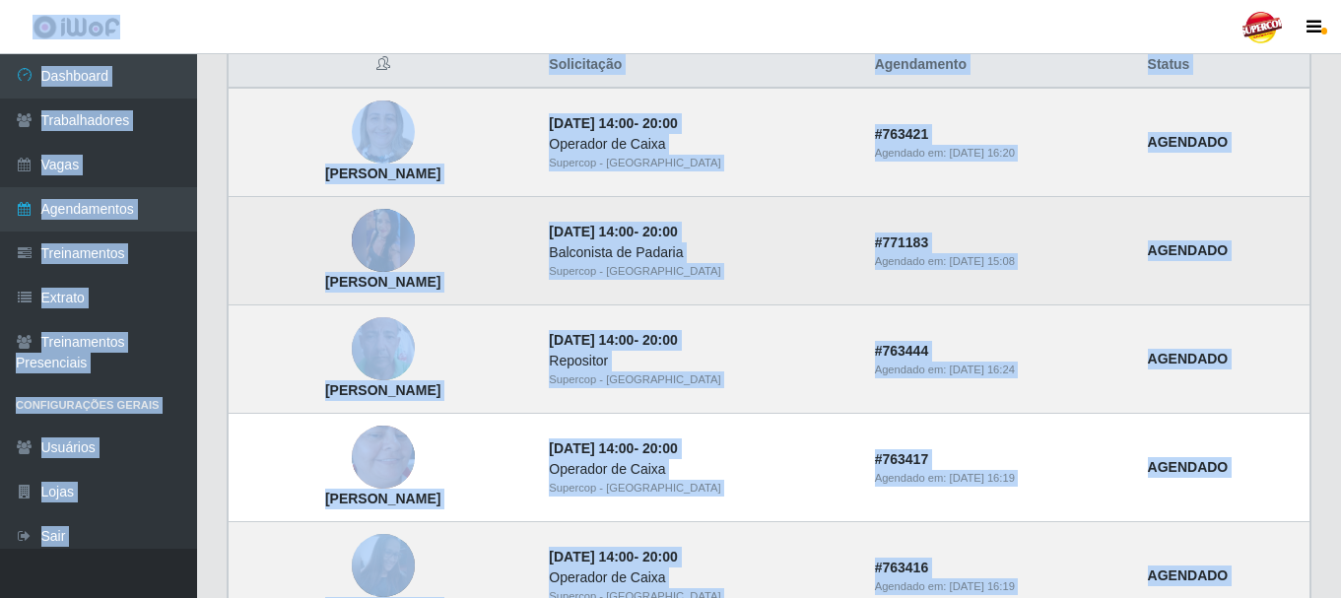
click at [415, 228] on img at bounding box center [383, 241] width 63 height 140
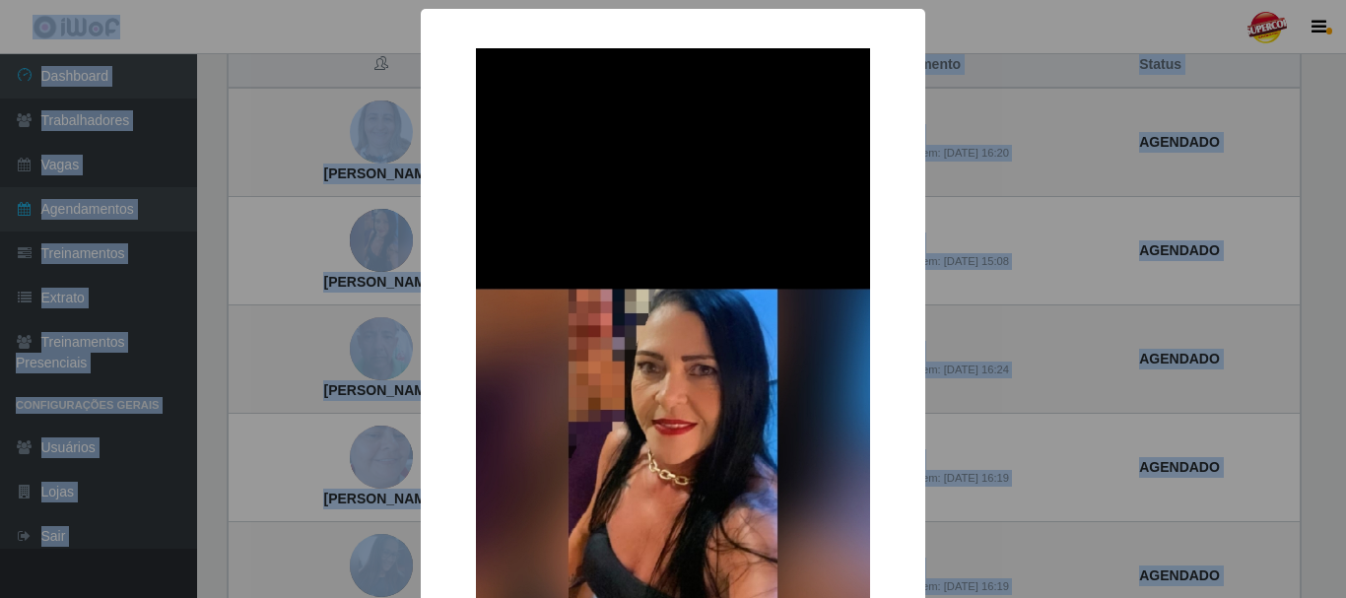
click at [358, 244] on div "× ELIANE VARELA DA COSTA OK Cancel" at bounding box center [673, 299] width 1346 height 598
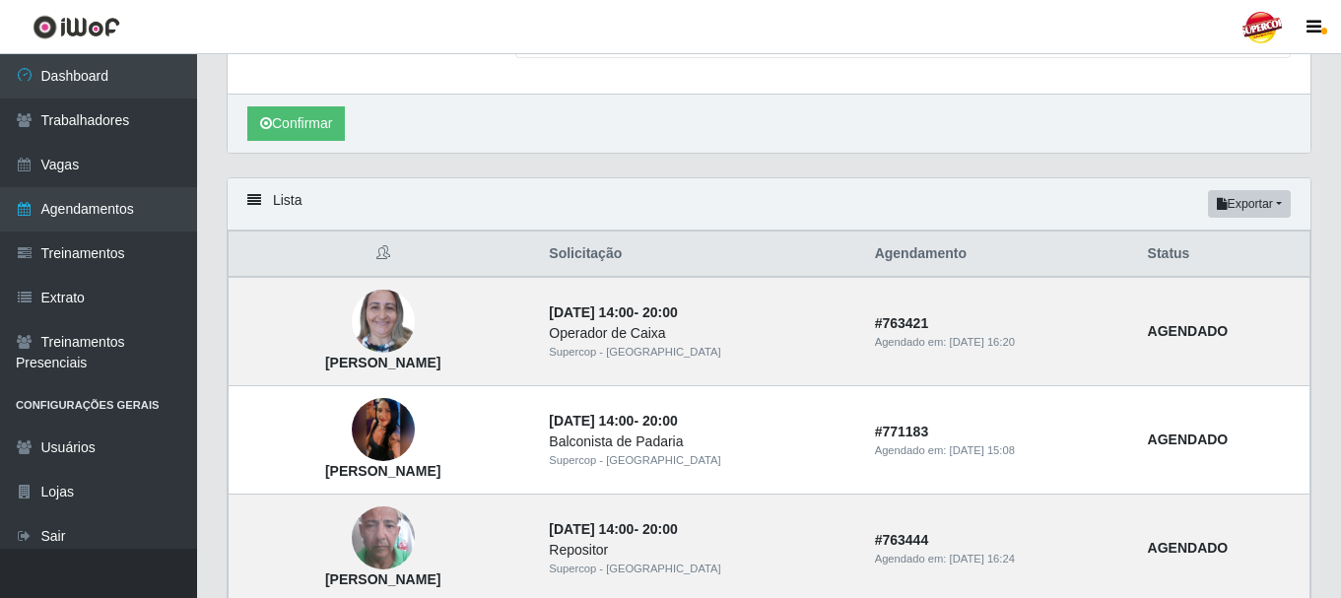
scroll to position [361, 0]
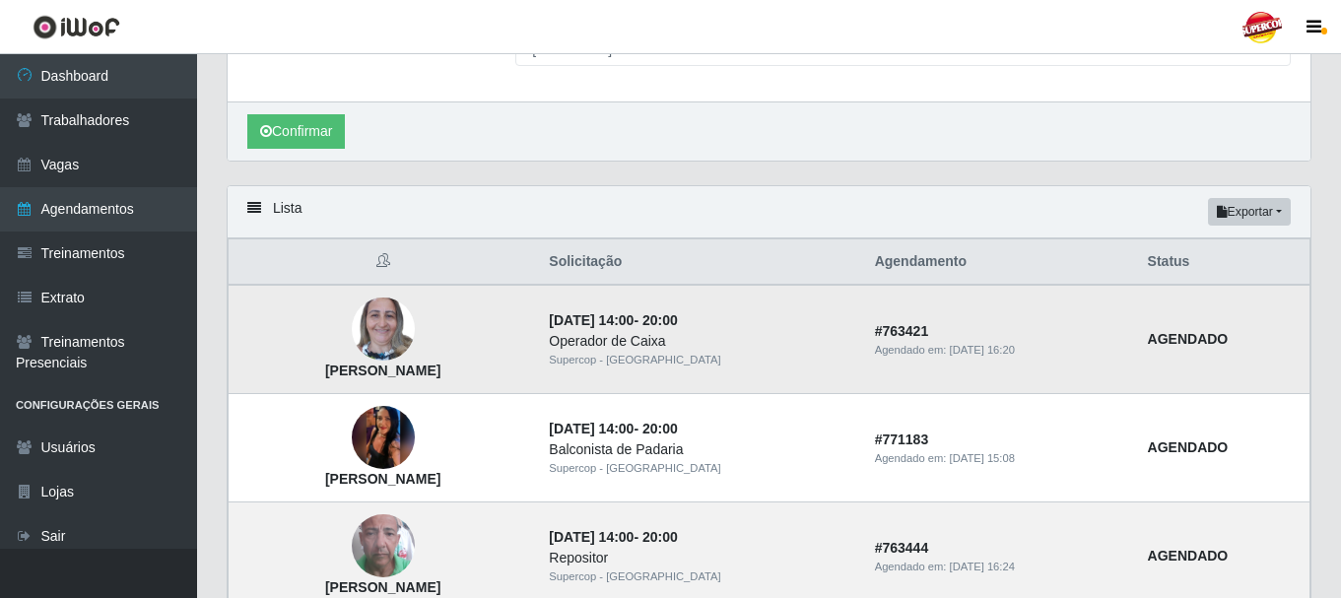
click at [394, 351] on img at bounding box center [383, 330] width 63 height 84
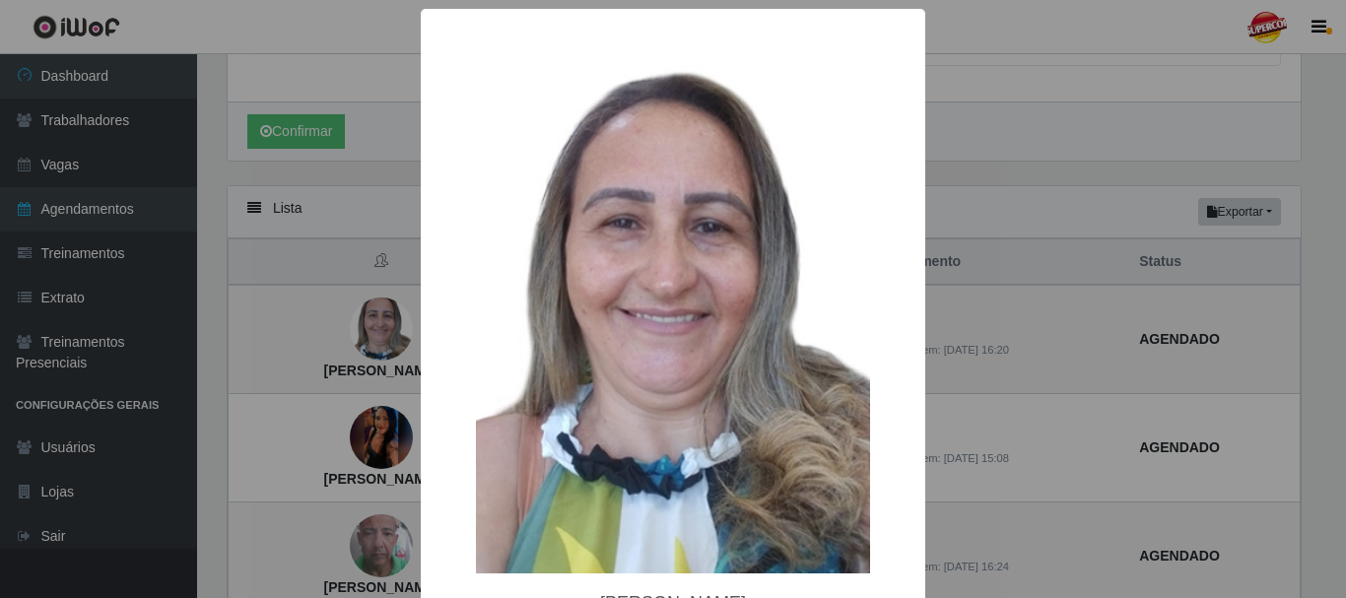
drag, startPoint x: 406, startPoint y: 238, endPoint x: 394, endPoint y: 240, distance: 12.2
click at [400, 239] on div "× Emiliana Vieira de Carvalho OK Cancel" at bounding box center [673, 299] width 1346 height 598
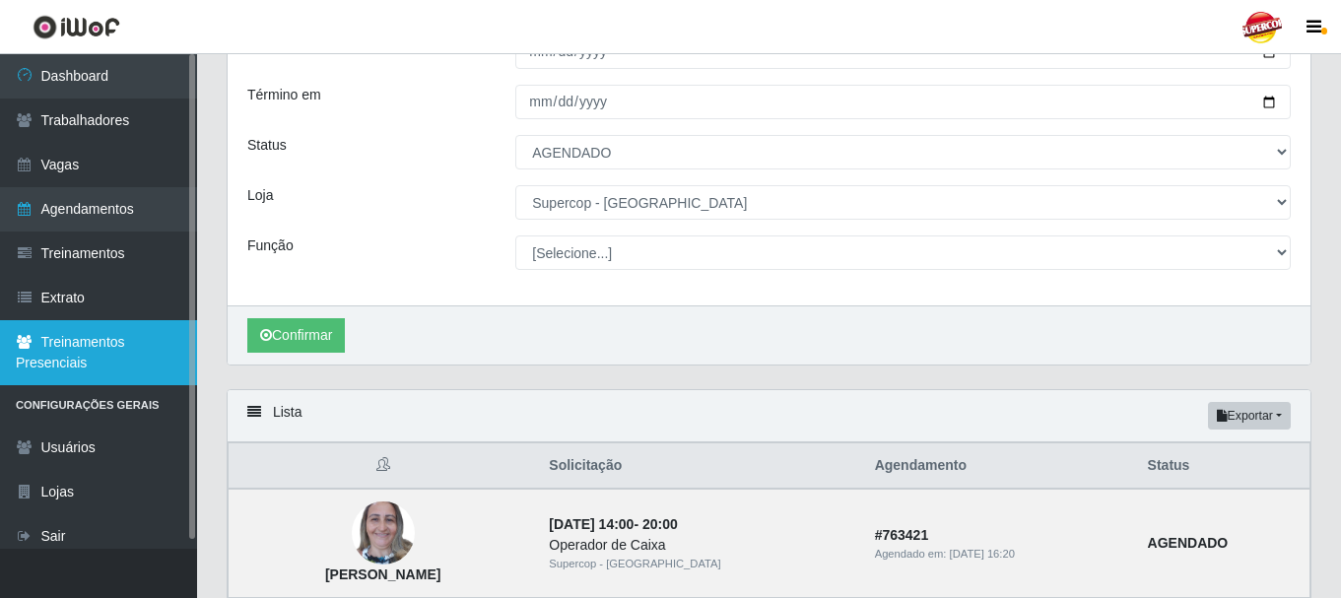
scroll to position [0, 0]
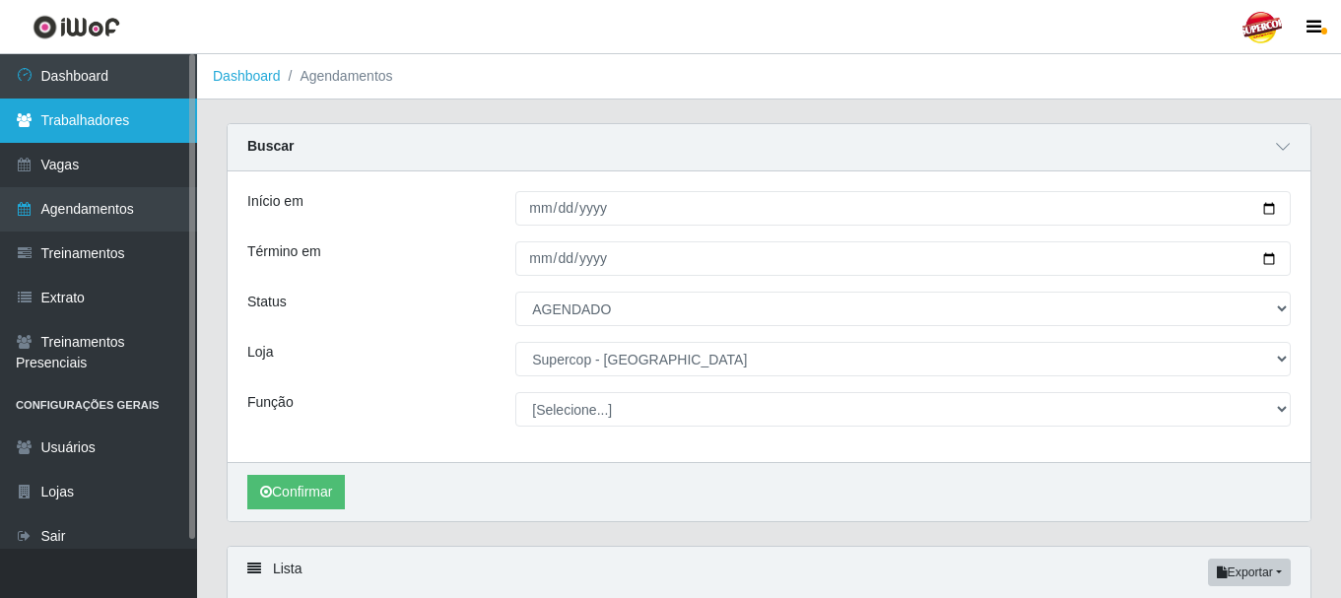
click at [125, 130] on link "Trabalhadores" at bounding box center [98, 121] width 197 height 44
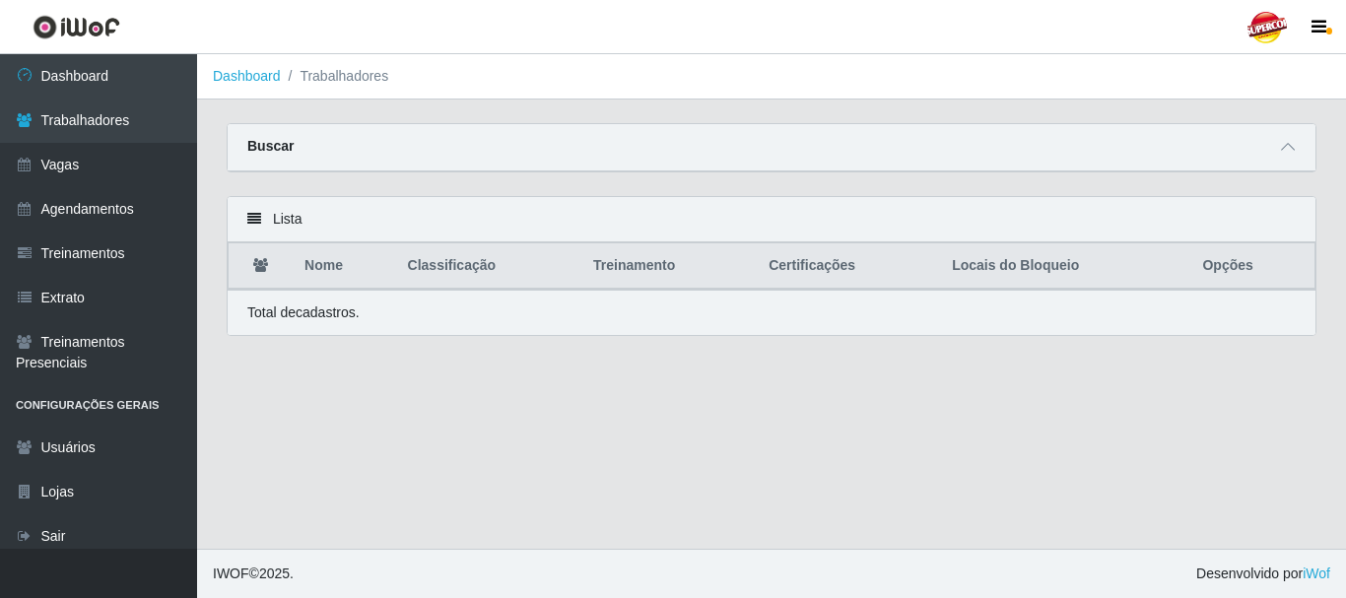
click at [1300, 178] on div "Carregando... Buscar Nome Confirmar" at bounding box center [772, 159] width 1120 height 73
click at [1313, 113] on main "Dashboard Trabalhadores Carregando... Buscar Nome Confirmar Lista Nome Classifi…" at bounding box center [771, 301] width 1149 height 495
click at [1281, 146] on icon at bounding box center [1288, 147] width 14 height 14
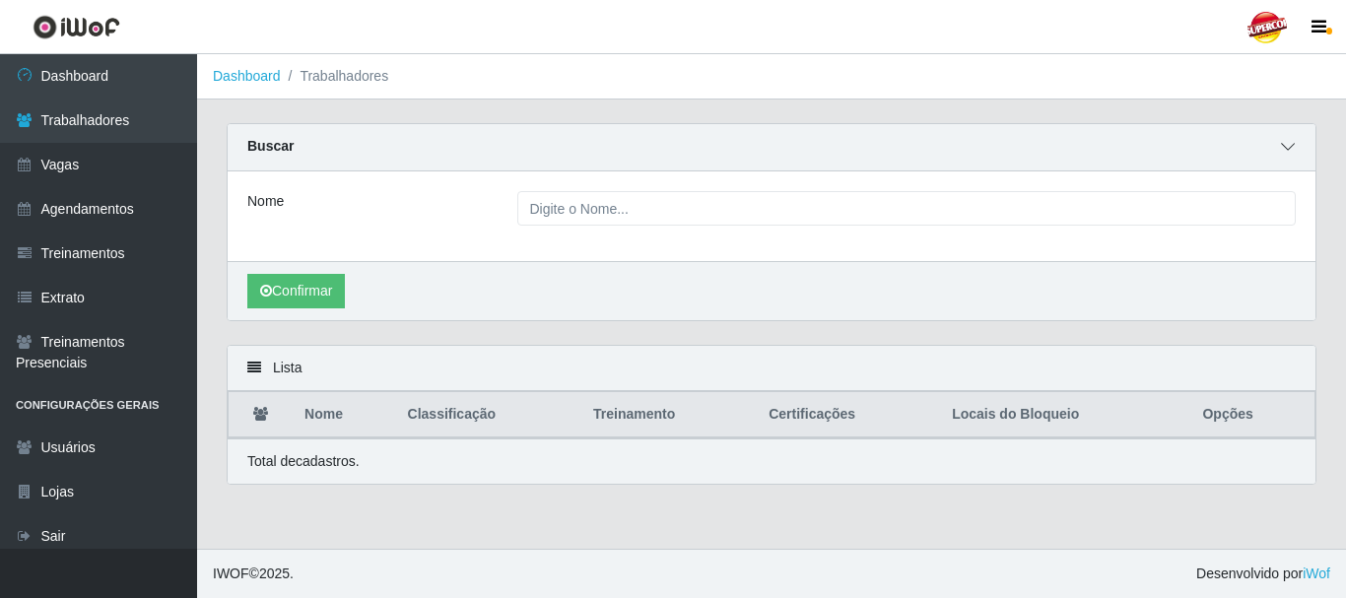
click at [1281, 146] on icon at bounding box center [1288, 147] width 14 height 14
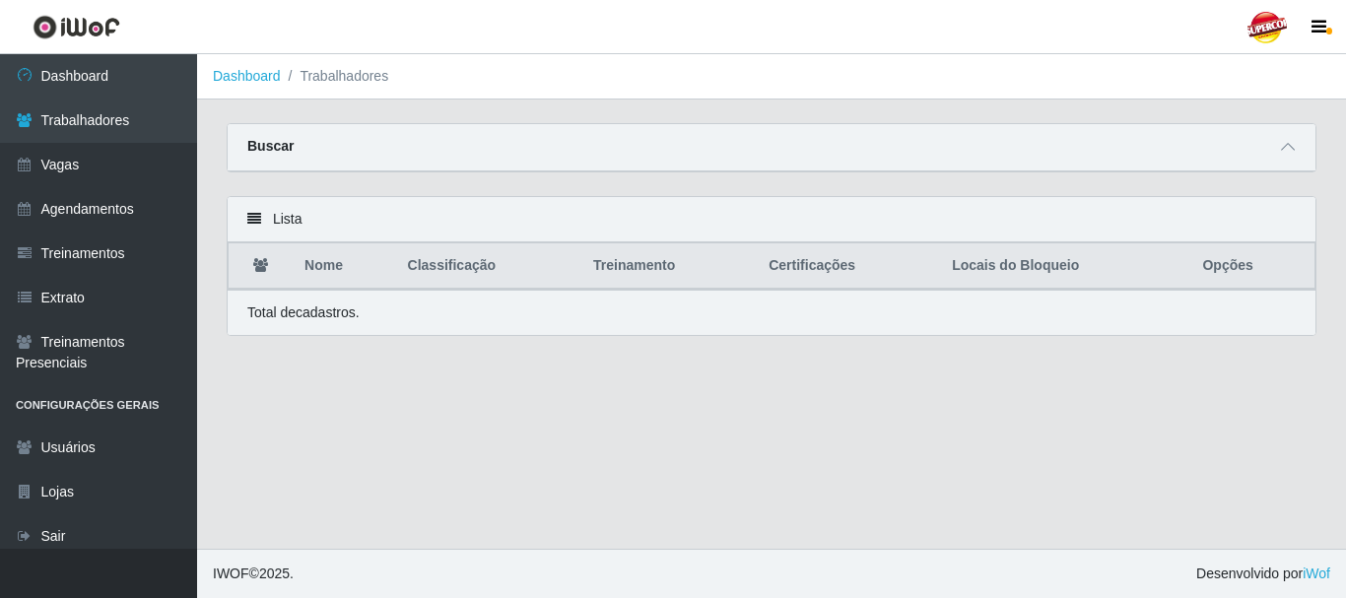
click at [1300, 150] on div "Buscar" at bounding box center [772, 147] width 1088 height 47
click at [1282, 156] on span at bounding box center [1288, 147] width 24 height 23
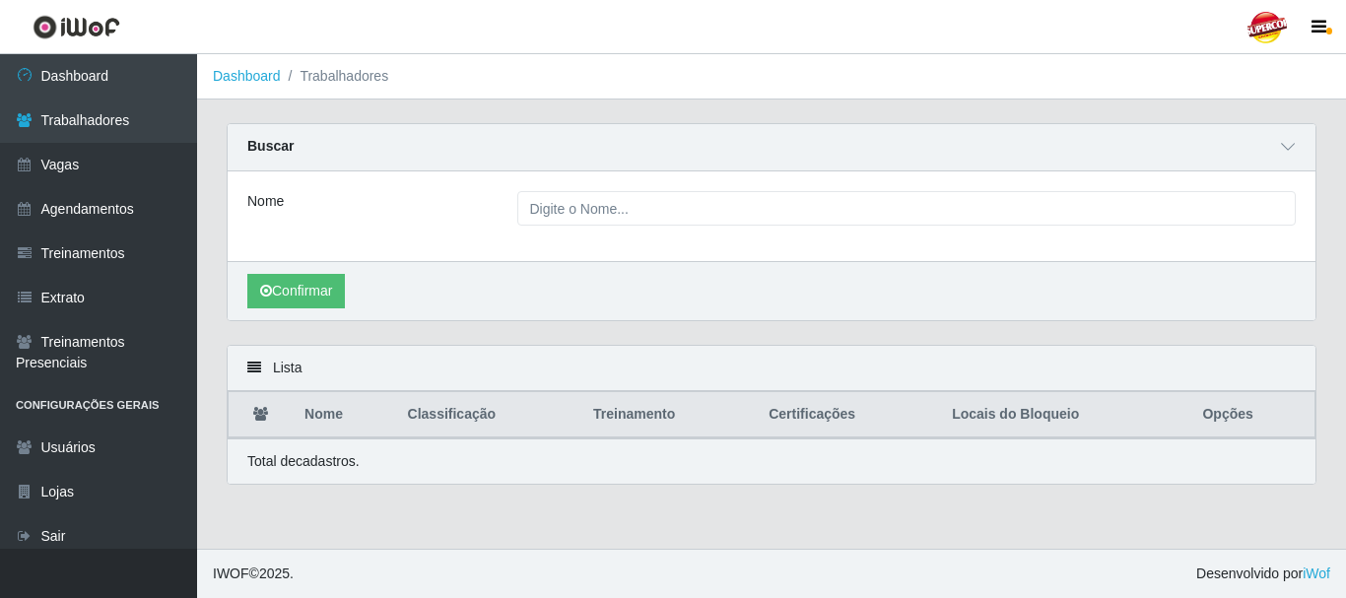
click at [581, 247] on div "Nome" at bounding box center [772, 216] width 1088 height 90
click at [301, 236] on div "Nome" at bounding box center [772, 216] width 1088 height 90
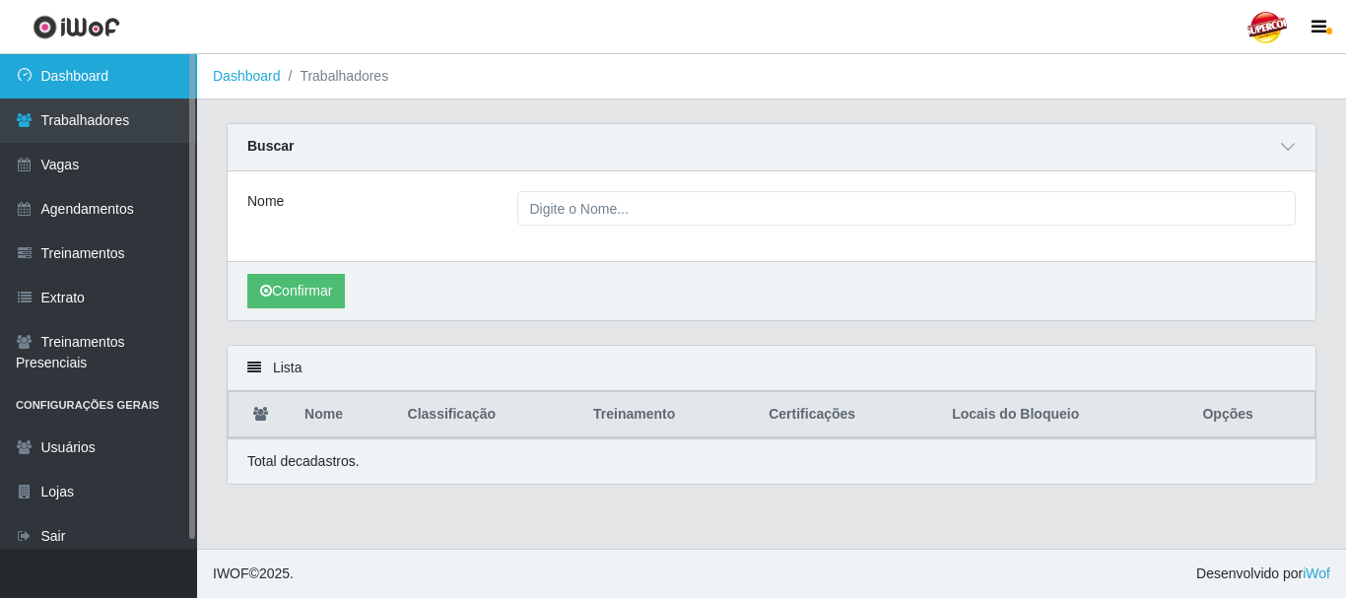
click at [75, 98] on link "Dashboard" at bounding box center [98, 76] width 197 height 44
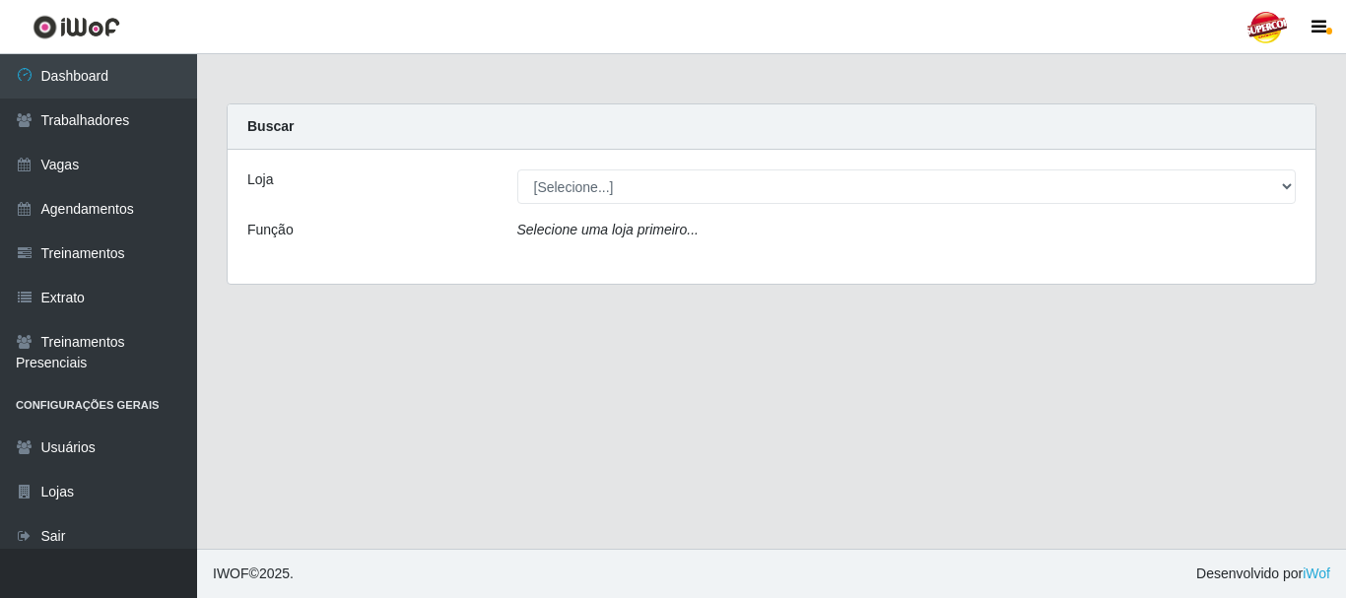
click at [805, 209] on div "Loja [Selecione...] Supercop - São Francisco Função Selecione uma loja primeiro…" at bounding box center [772, 217] width 1088 height 134
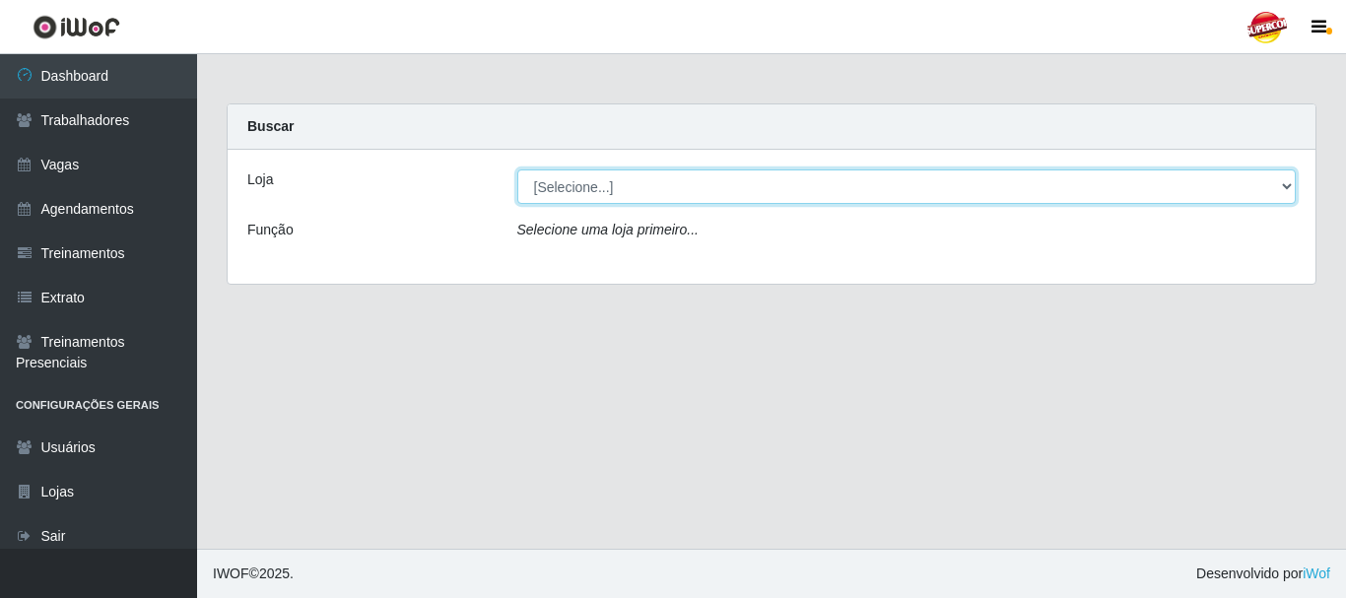
click at [783, 199] on select "[Selecione...] Supercop - [GEOGRAPHIC_DATA]" at bounding box center [907, 187] width 780 height 34
select select "522"
click at [517, 170] on select "[Selecione...] Supercop - [GEOGRAPHIC_DATA]" at bounding box center [907, 187] width 780 height 34
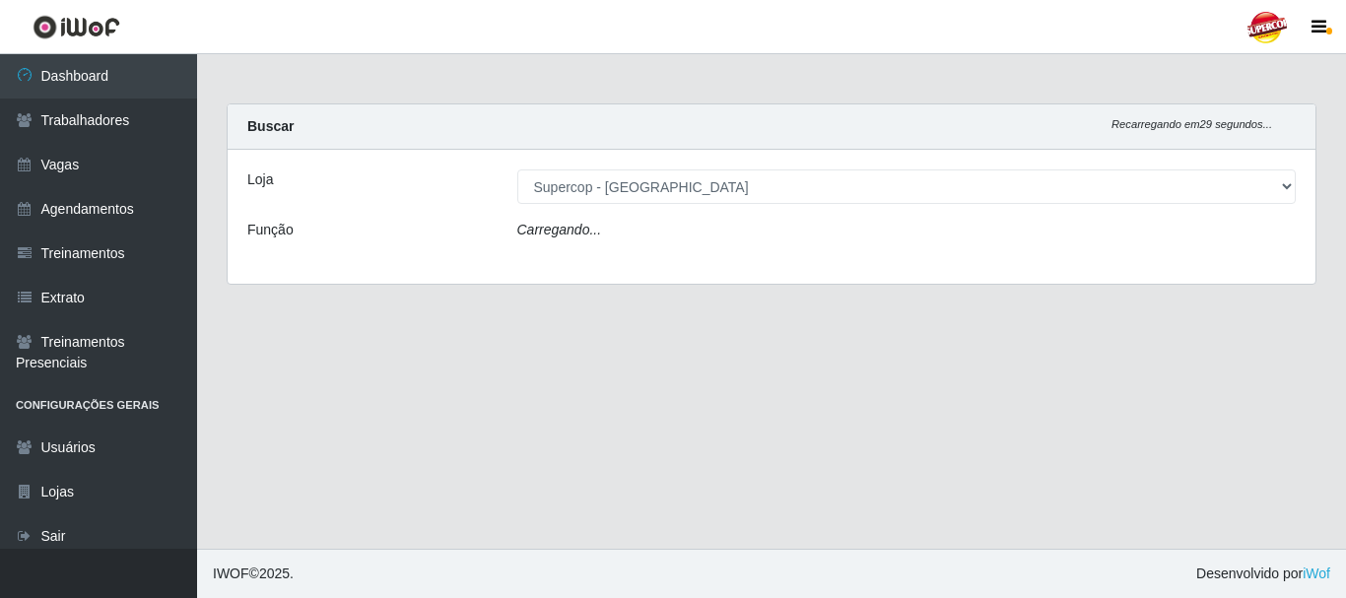
click at [641, 241] on div "Carregando..." at bounding box center [907, 234] width 809 height 29
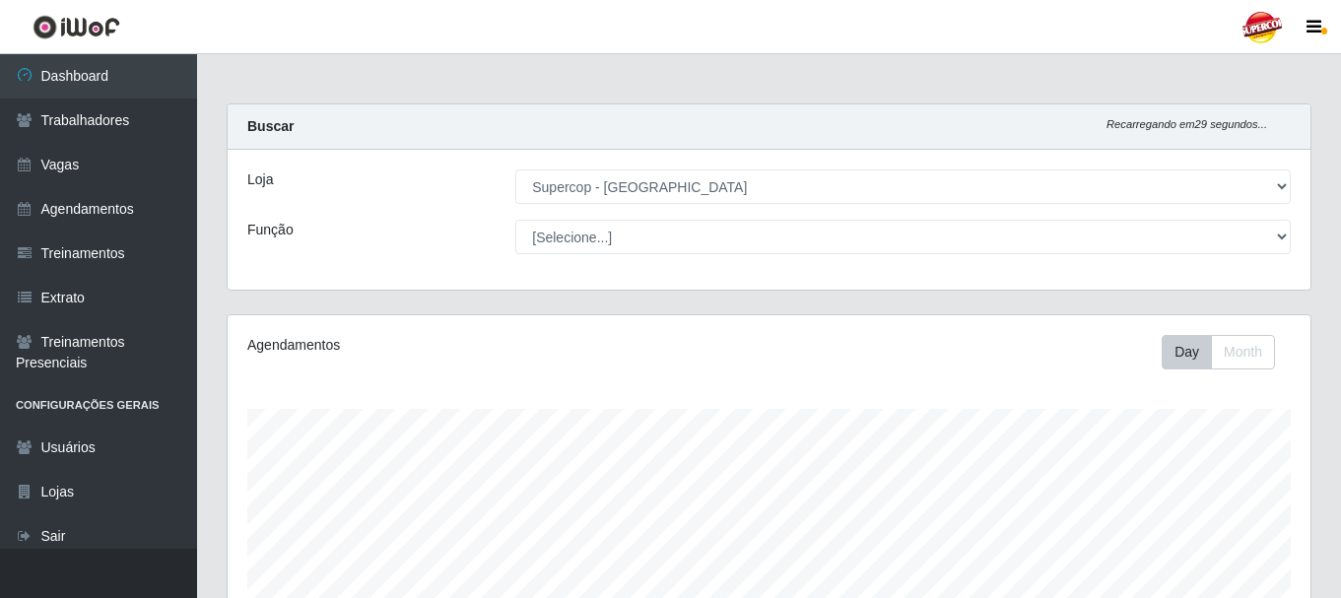
scroll to position [409, 1083]
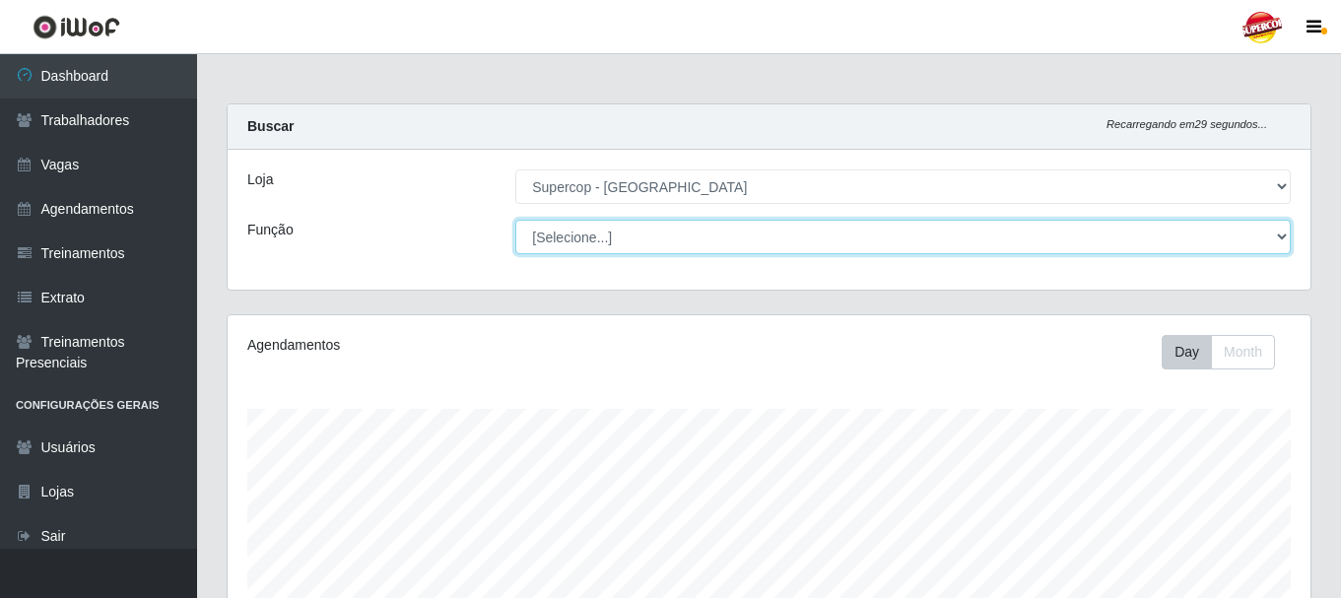
click at [641, 245] on select "[Selecione...] Balconista de Padaria Balconista de Padaria + Balconista de Pada…" at bounding box center [903, 237] width 776 height 34
click at [715, 228] on select "[Selecione...] Balconista de Padaria Balconista de Padaria + Balconista de Pada…" at bounding box center [903, 237] width 776 height 34
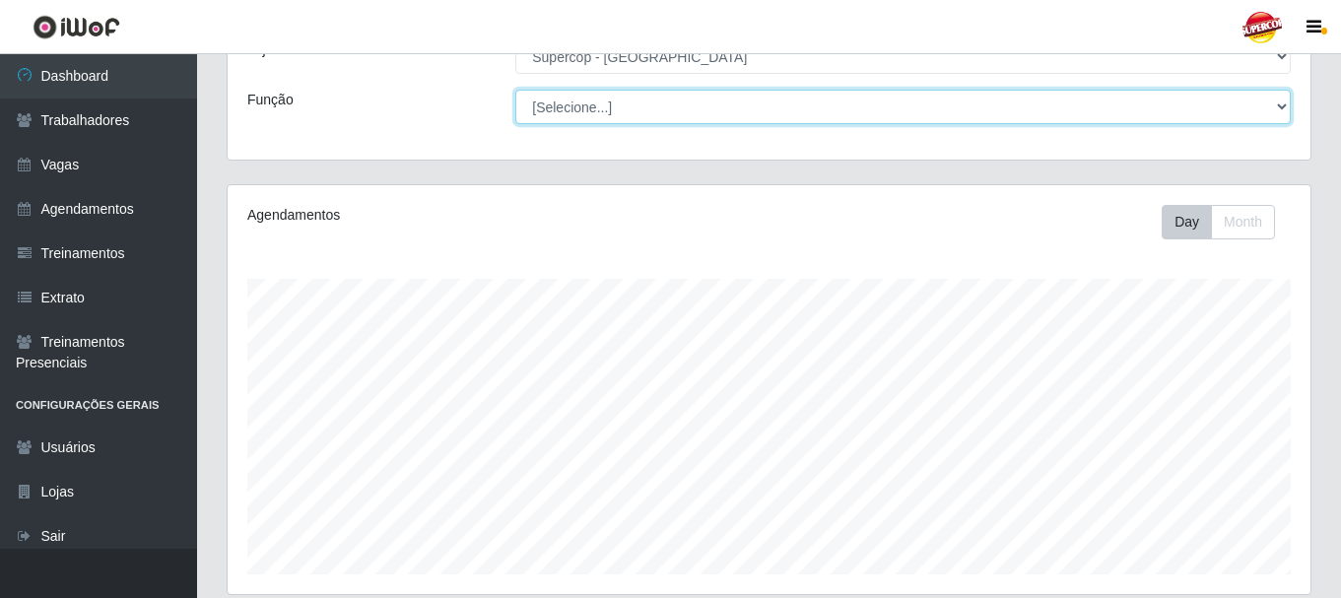
scroll to position [535, 0]
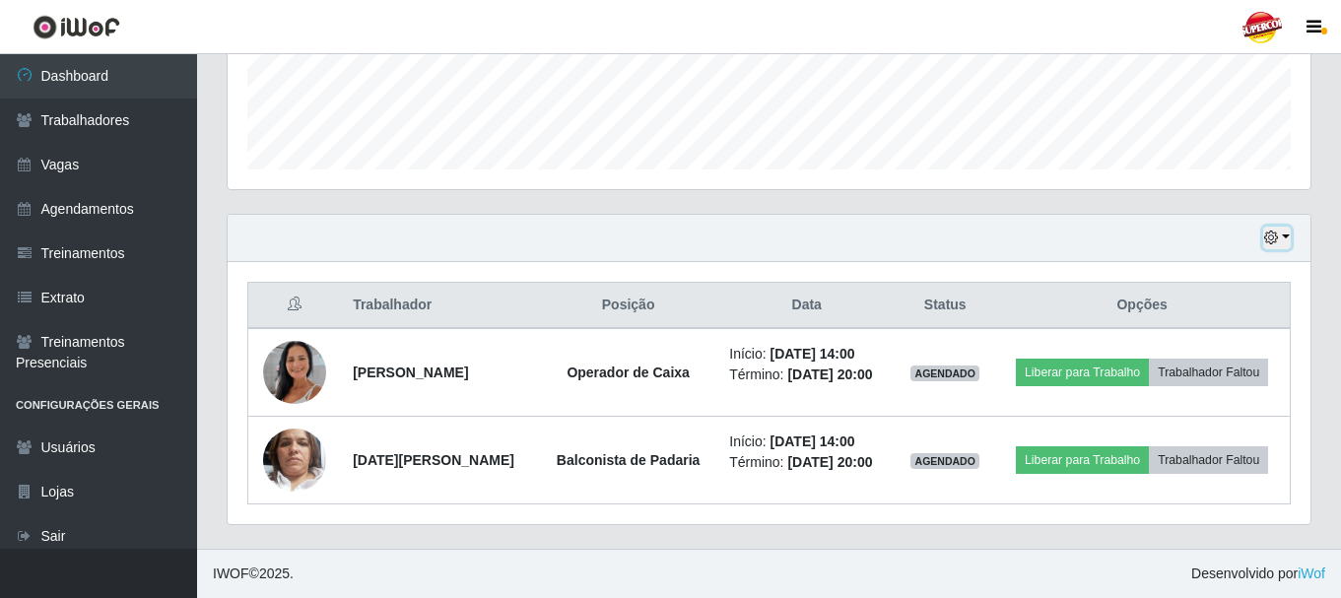
click at [1277, 244] on icon "button" at bounding box center [1271, 238] width 14 height 14
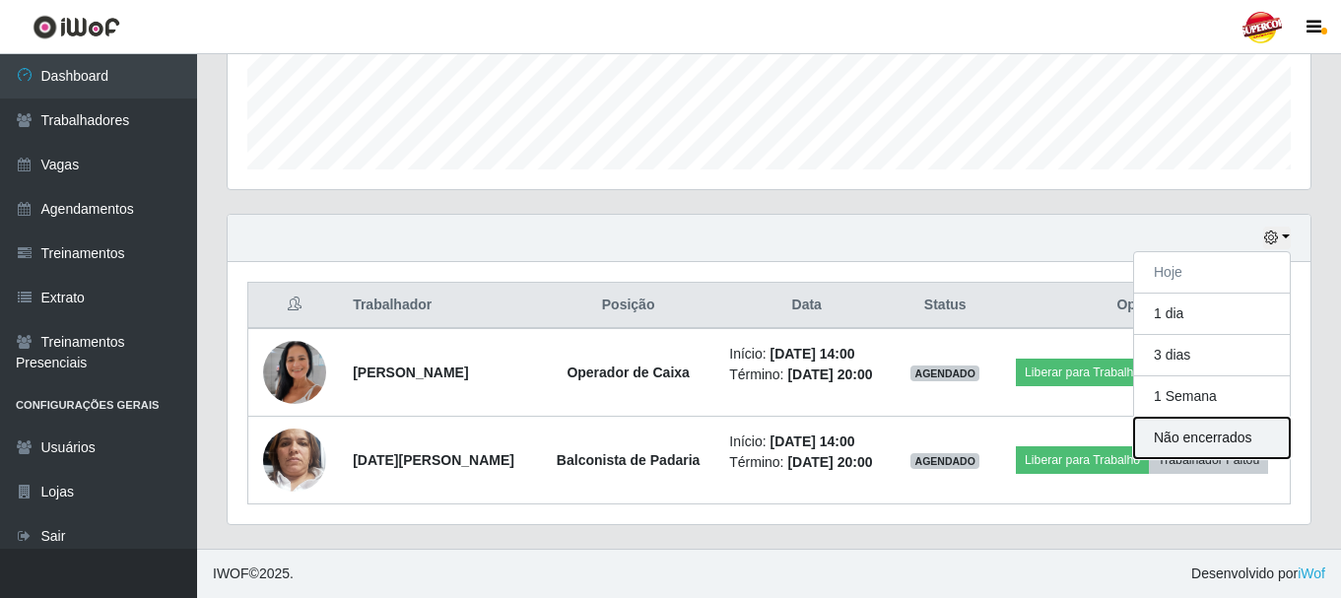
click at [1163, 440] on button "Não encerrados" at bounding box center [1212, 438] width 156 height 40
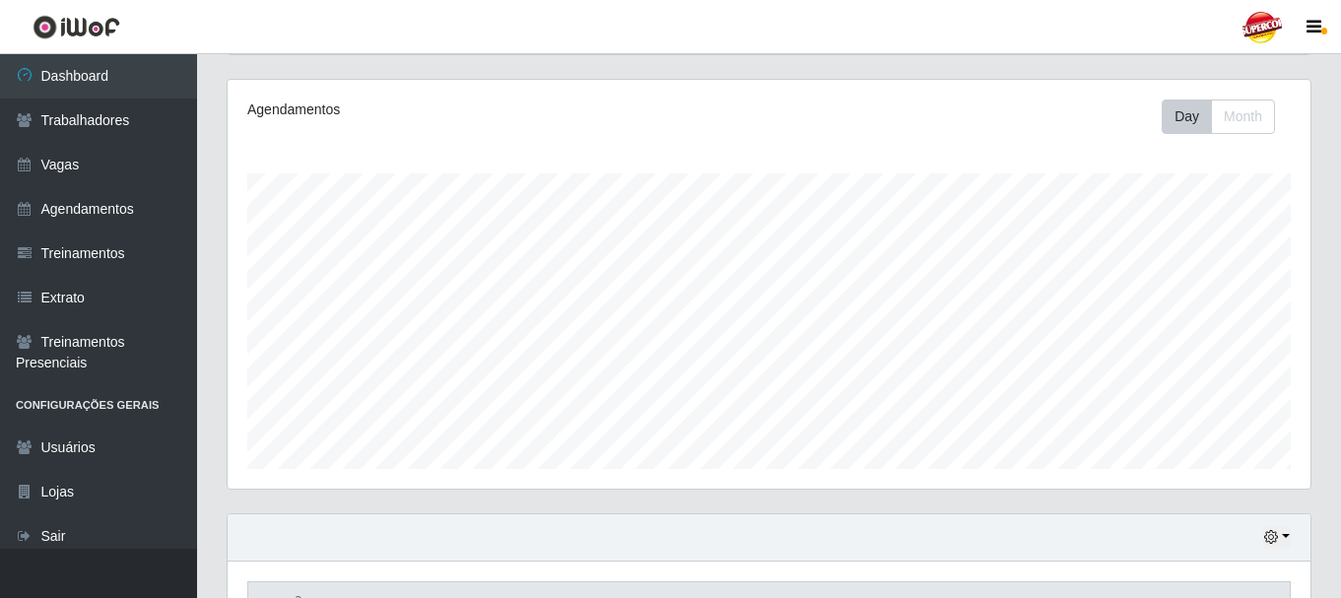
scroll to position [360, 0]
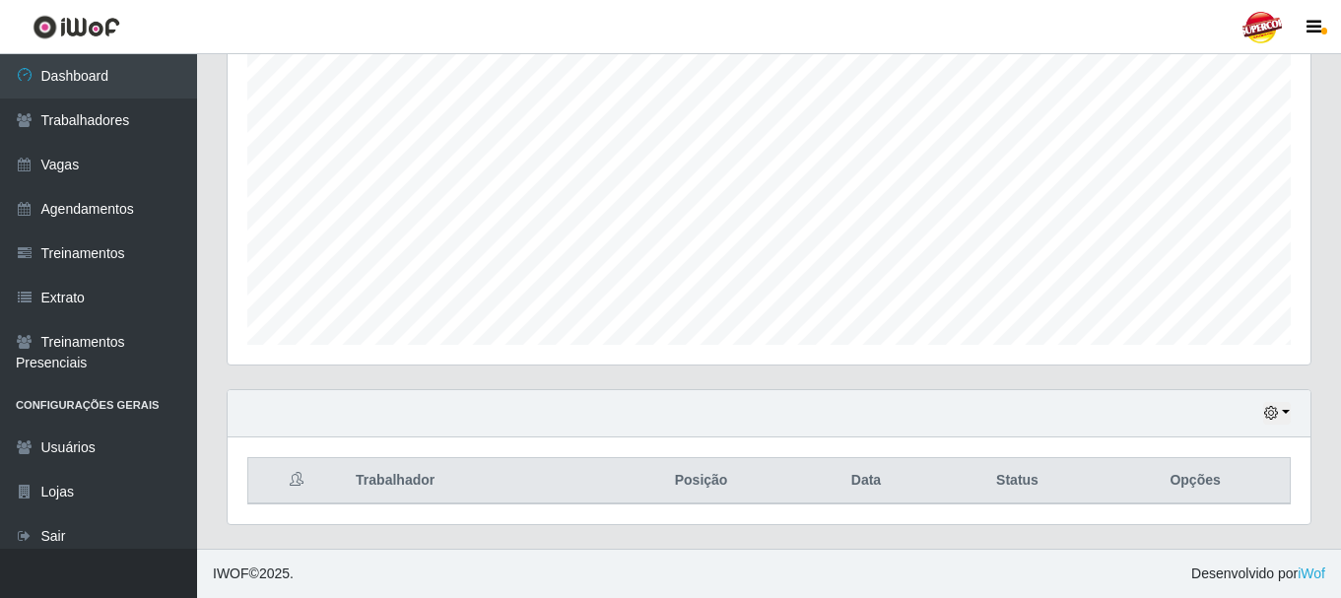
click at [522, 562] on footer "IWOF © 2025 . Desenvolvido por iWof" at bounding box center [769, 573] width 1144 height 49
click at [513, 573] on footer "IWOF © 2025 . Desenvolvido por iWof" at bounding box center [769, 573] width 1144 height 49
drag, startPoint x: 284, startPoint y: 539, endPoint x: 348, endPoint y: 548, distance: 64.7
click at [339, 546] on div "Hoje 1 dia 3 dias 1 Semana Não encerrados Trabalhador Posição Data Status Opções" at bounding box center [769, 469] width 1115 height 160
click at [341, 546] on div "Hoje 1 dia 3 dias 1 Semana Não encerrados Trabalhador Posição Data Status Opções" at bounding box center [769, 469] width 1115 height 160
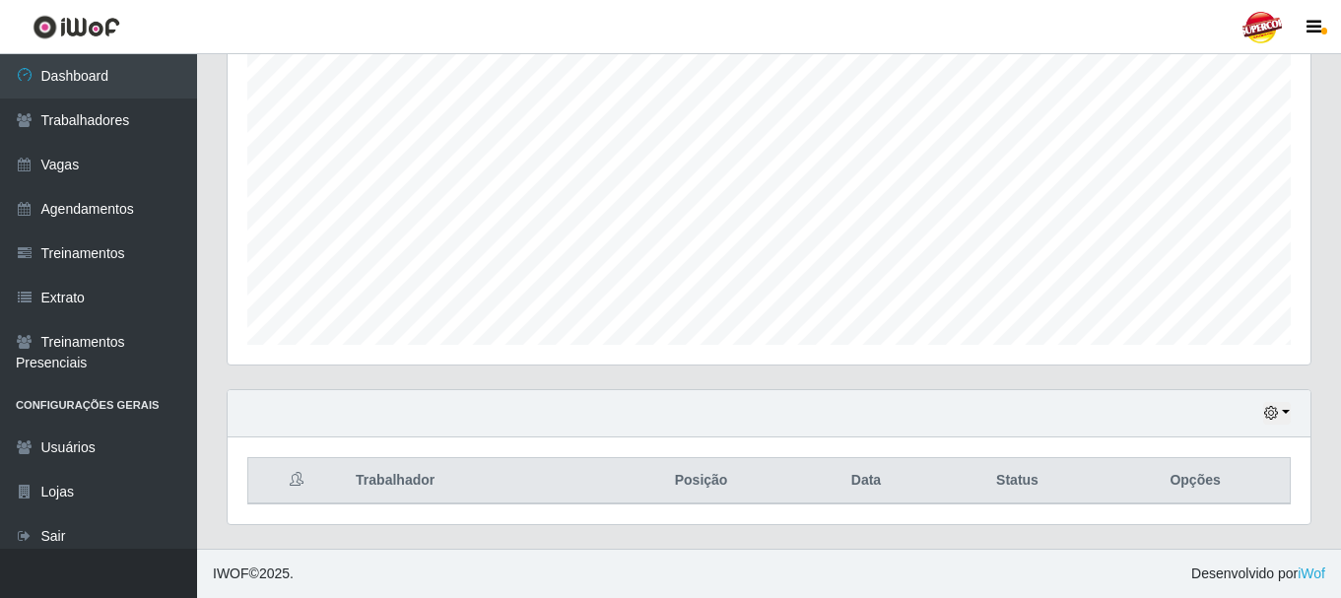
drag, startPoint x: 304, startPoint y: 496, endPoint x: 371, endPoint y: 535, distance: 77.8
click at [368, 533] on div "Hoje 1 dia 3 dias 1 Semana Não encerrados Trabalhador Posição Data Status Opções" at bounding box center [769, 469] width 1115 height 160
click at [371, 535] on div "Hoje 1 dia 3 dias 1 Semana Não encerrados Trabalhador Posição Data Status Opções" at bounding box center [769, 469] width 1115 height 160
click at [309, 484] on th at bounding box center [296, 481] width 97 height 46
click at [305, 481] on th at bounding box center [296, 481] width 97 height 46
